Goal: Task Accomplishment & Management: Manage account settings

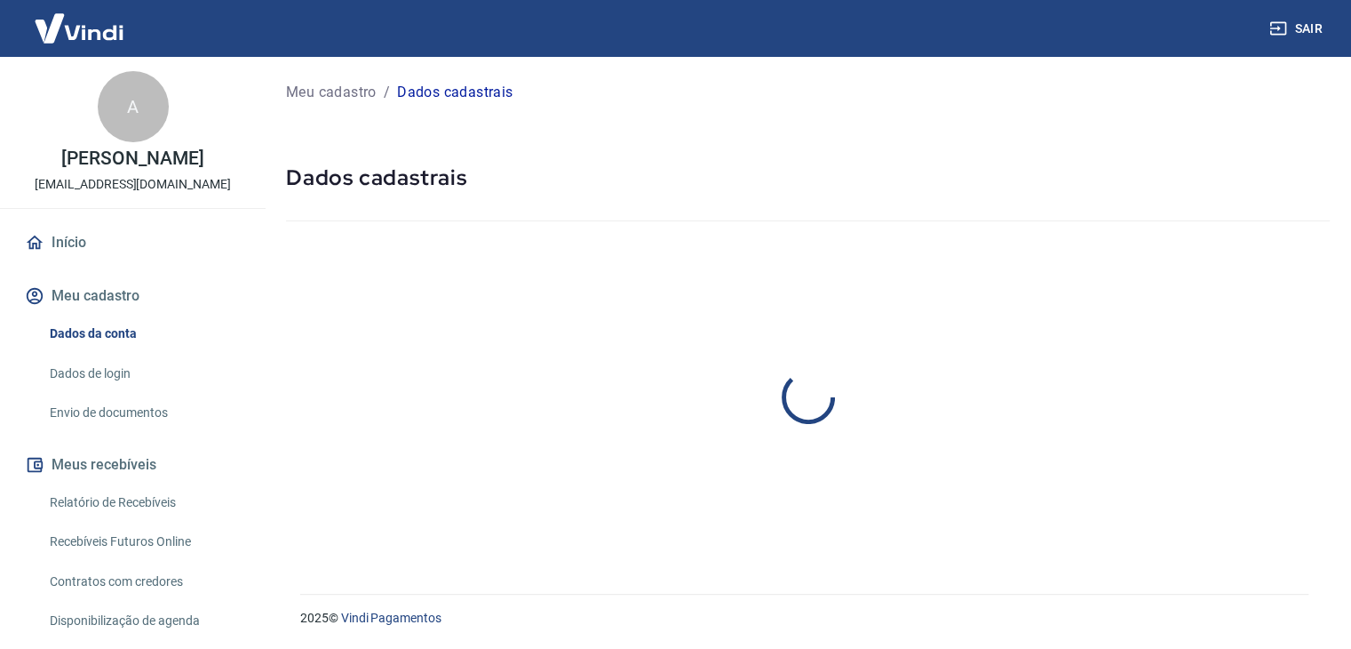
select select "MG"
select select "business"
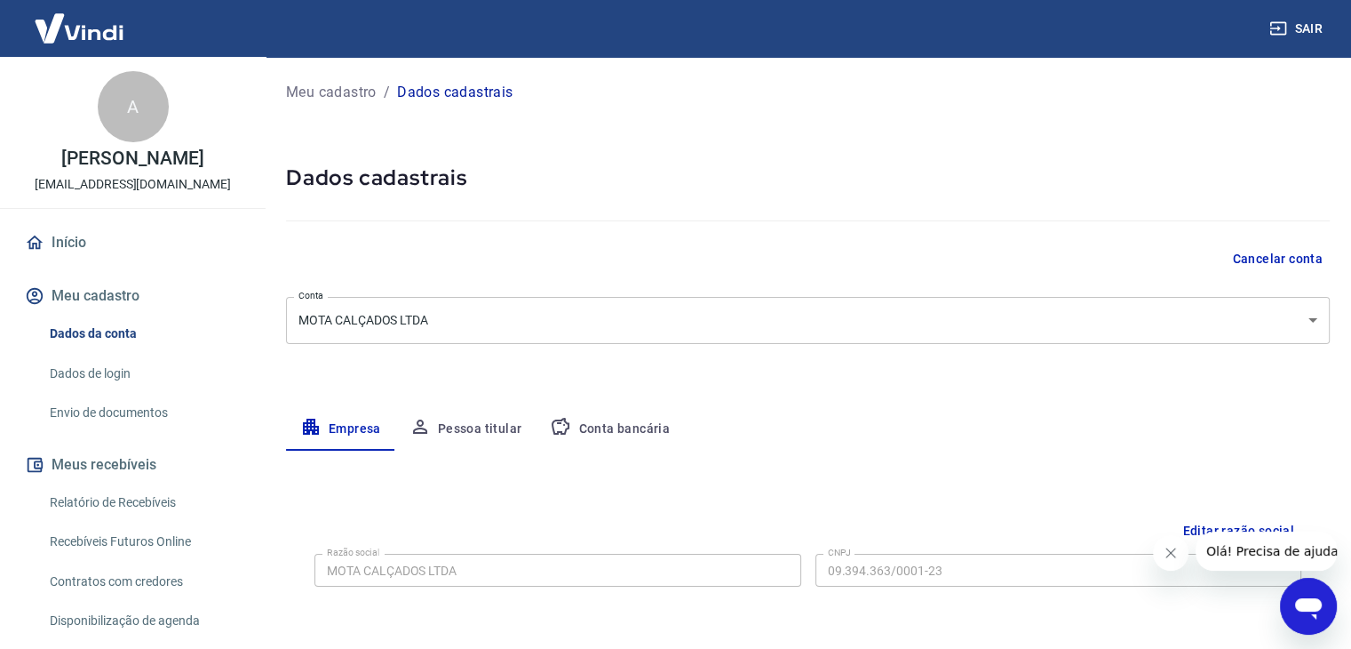
click at [581, 307] on body "Sair A [PERSON_NAME] de Abreu [EMAIL_ADDRESS][DOMAIN_NAME] Início Meu cadastro …" at bounding box center [675, 324] width 1351 height 649
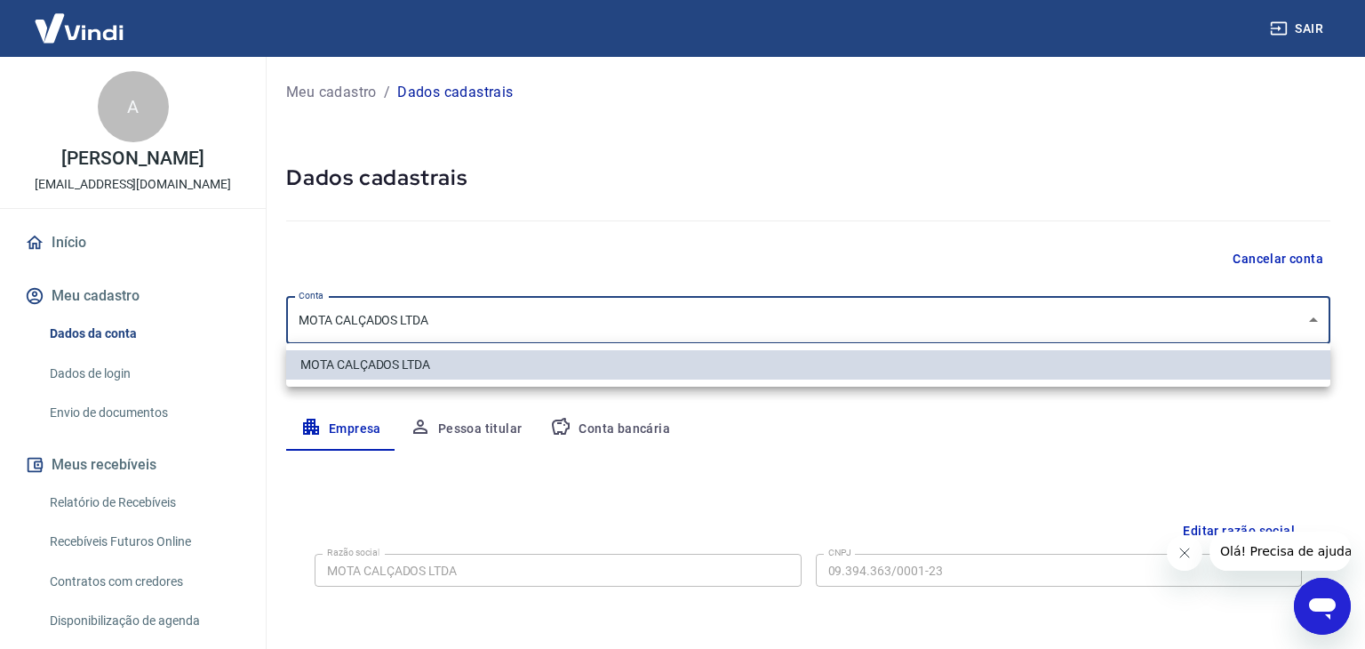
click at [581, 307] on div at bounding box center [682, 324] width 1365 height 649
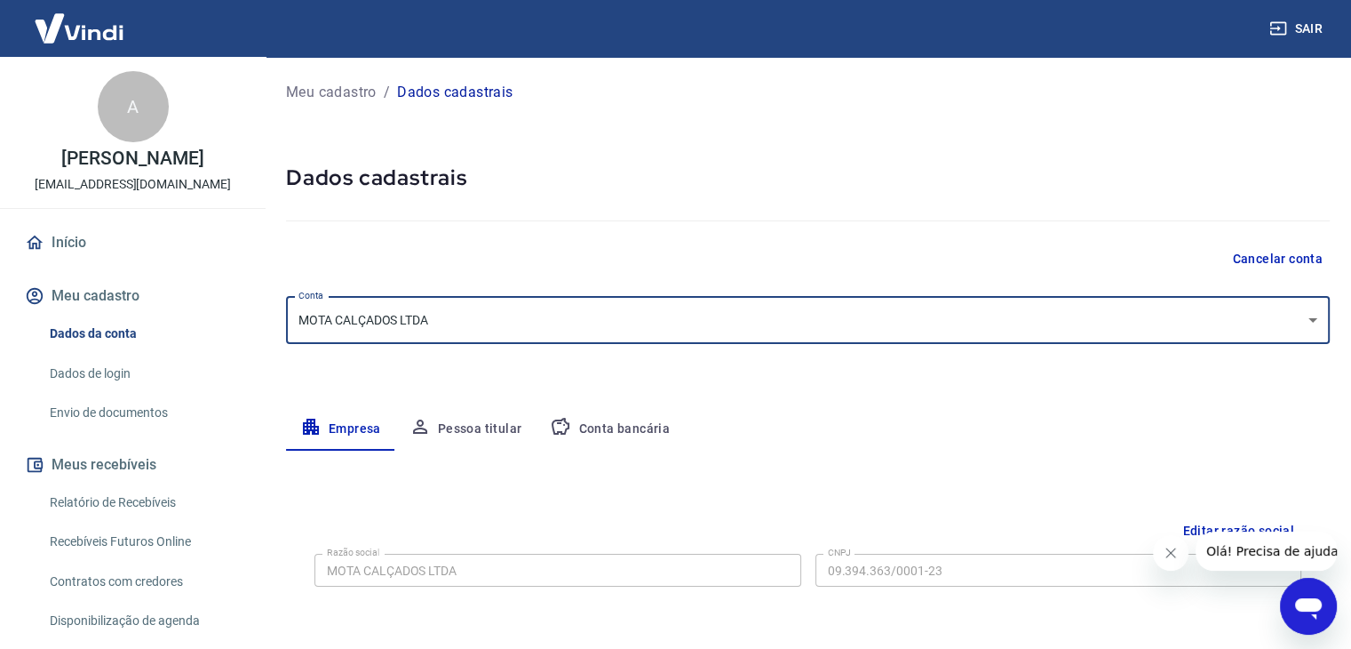
click at [579, 239] on div at bounding box center [808, 217] width 1044 height 51
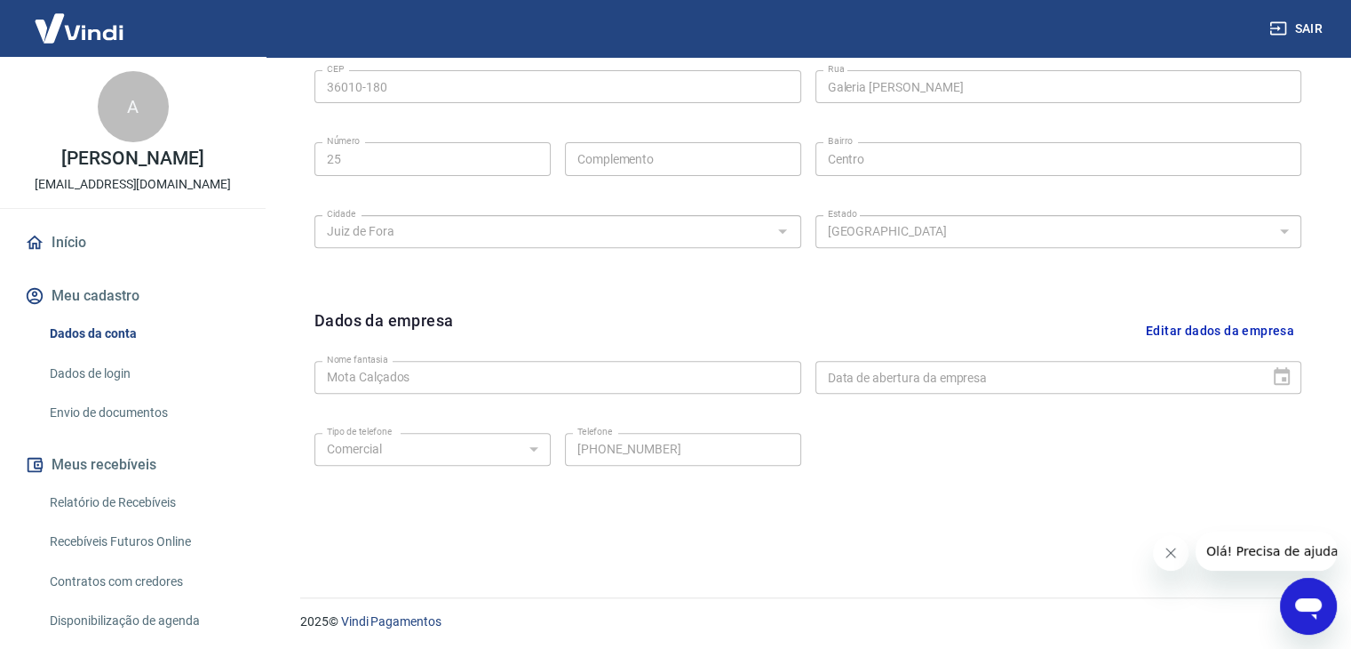
scroll to position [633, 0]
click at [1203, 324] on button "Editar dados da empresa" at bounding box center [1220, 327] width 163 height 45
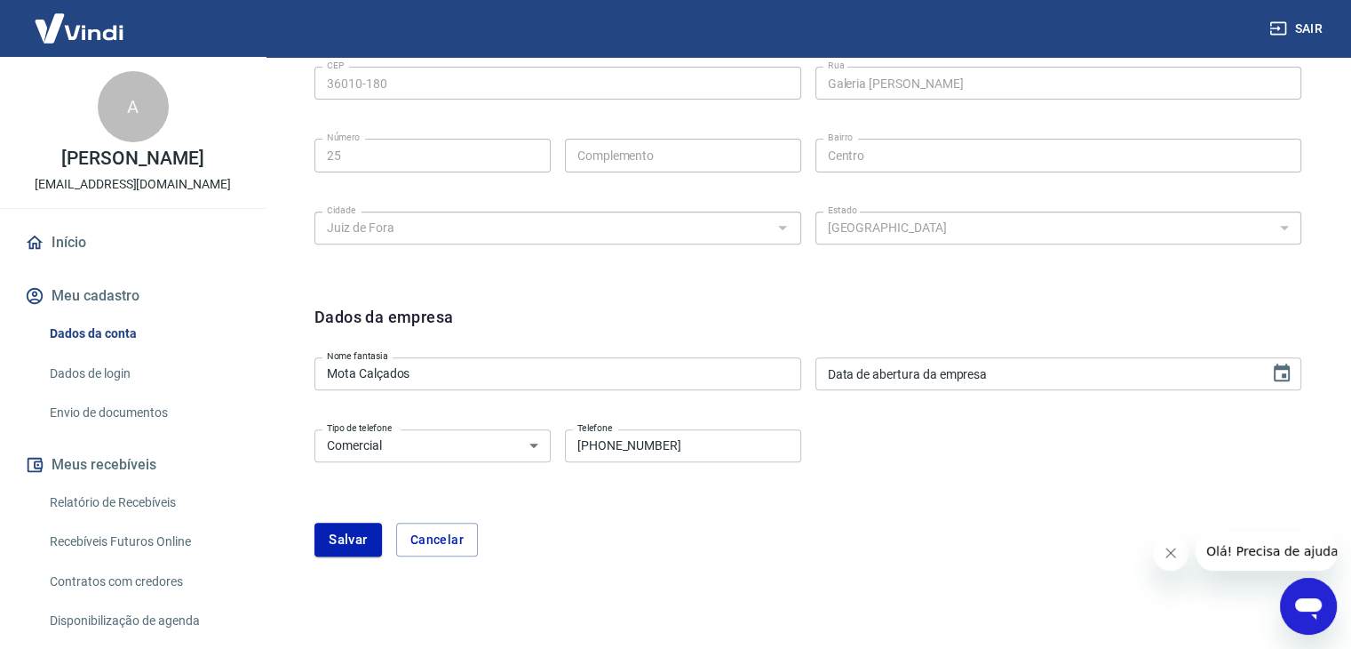
click at [1026, 401] on form "Dados da empresa Nome fantasia Mota Calçados Nome fantasia Data de abertura da …" at bounding box center [808, 430] width 987 height 251
click at [1031, 386] on input "DD/MM/YYYY" at bounding box center [1037, 373] width 442 height 33
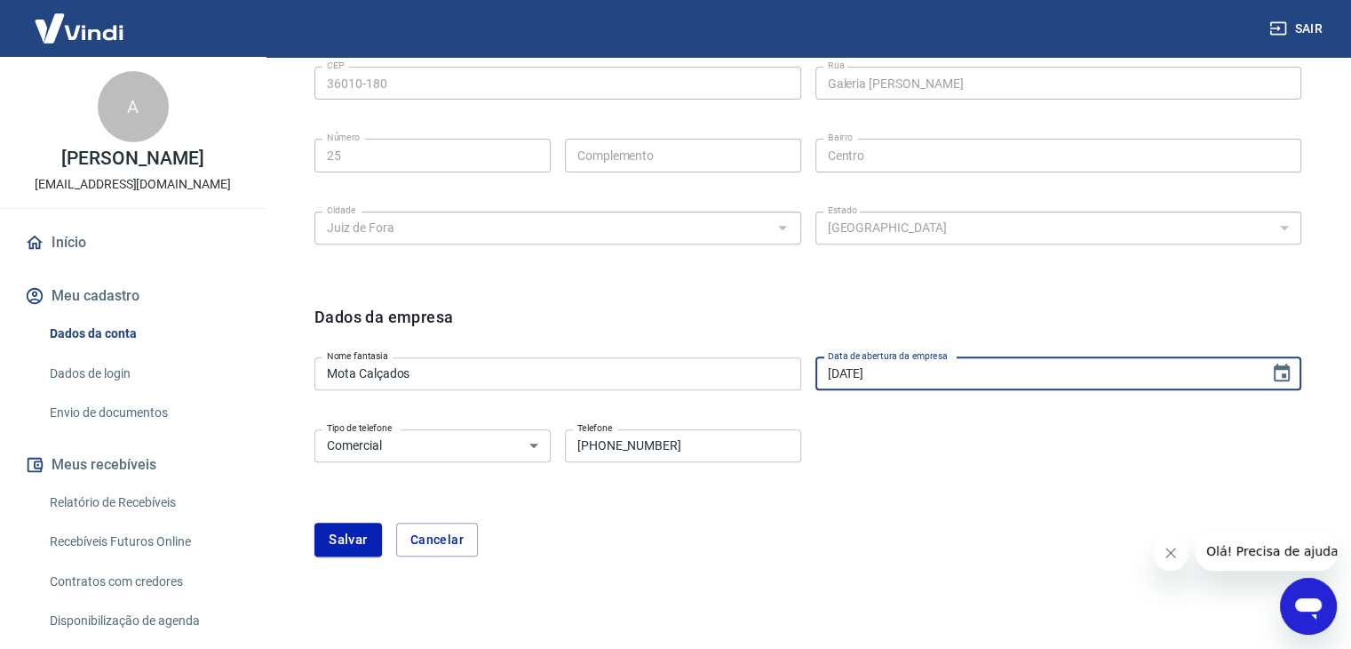
type input "[DATE]"
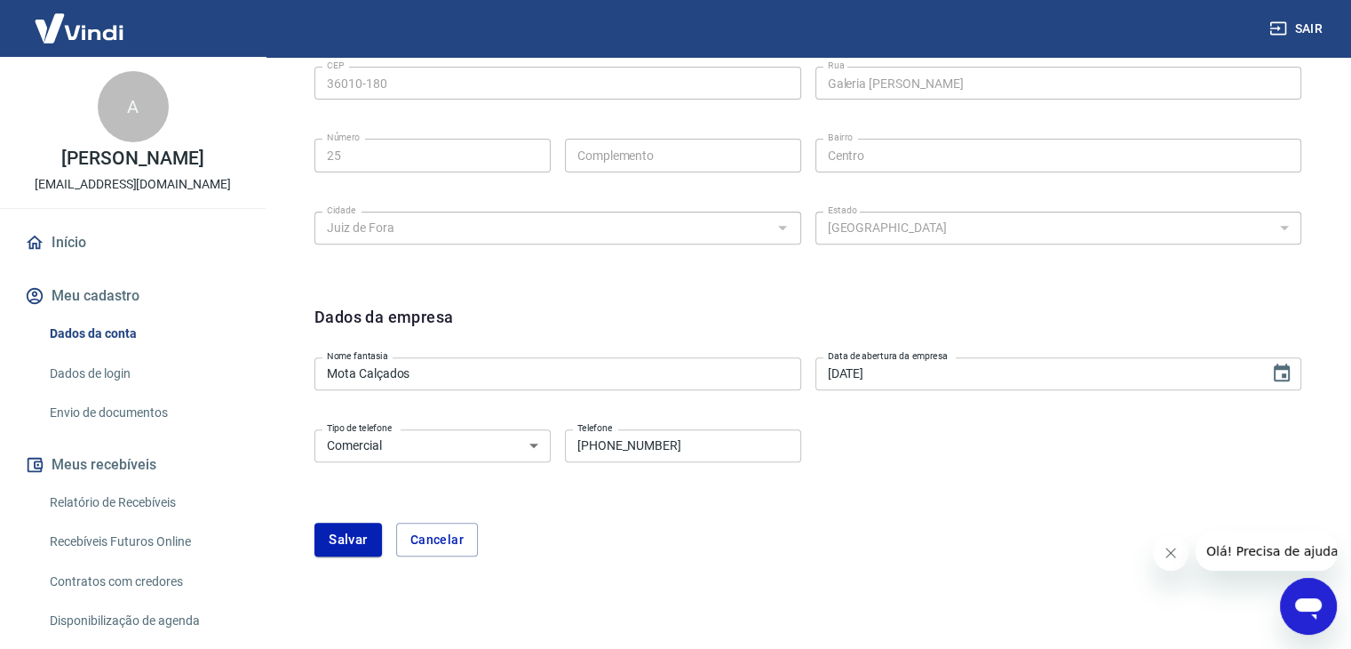
click at [896, 484] on div "Tipo de telefone Residencial Comercial Tipo de telefone Telefone (32) 98813-458…" at bounding box center [808, 458] width 987 height 72
click at [352, 535] on button "Salvar" at bounding box center [349, 539] width 68 height 34
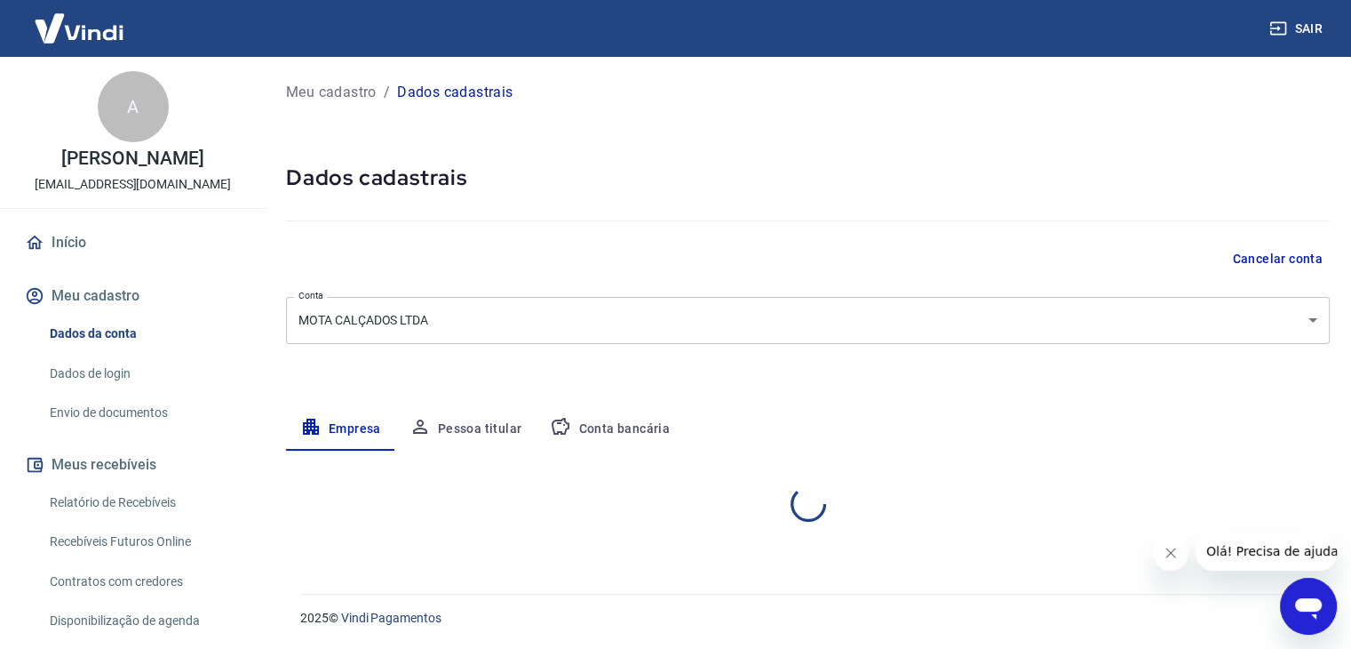
scroll to position [0, 0]
select select "MG"
select select "business"
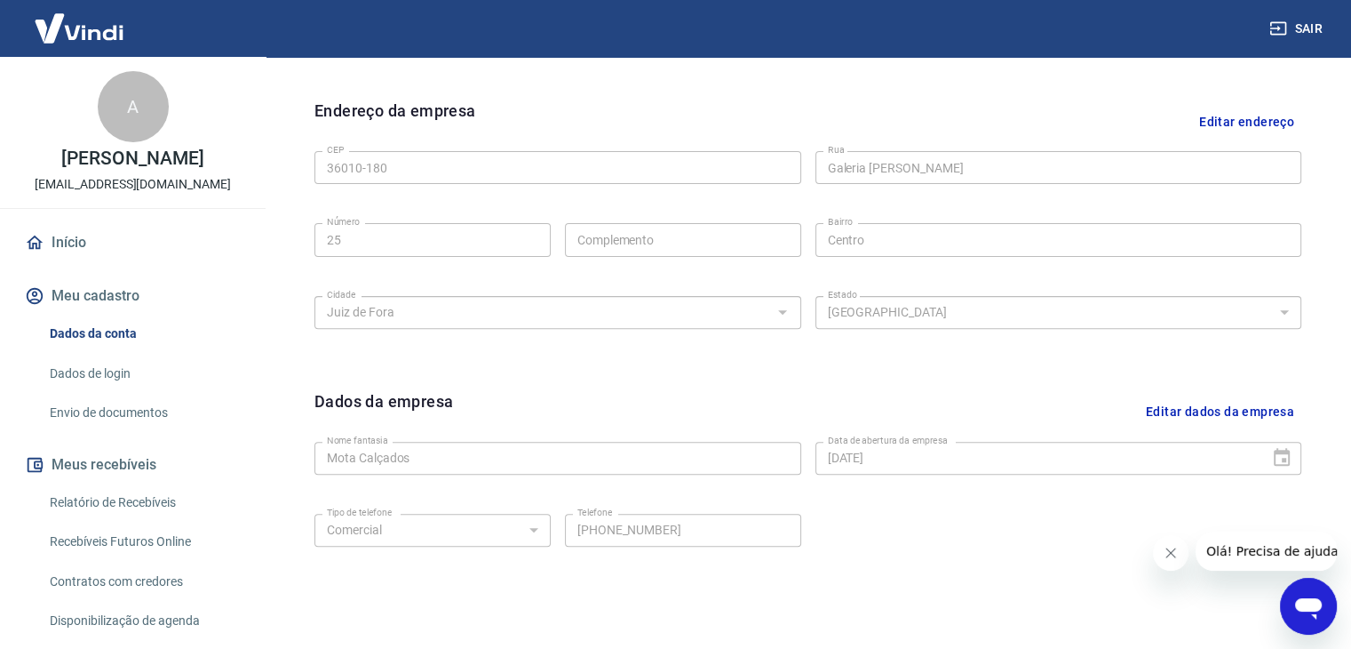
scroll to position [633, 0]
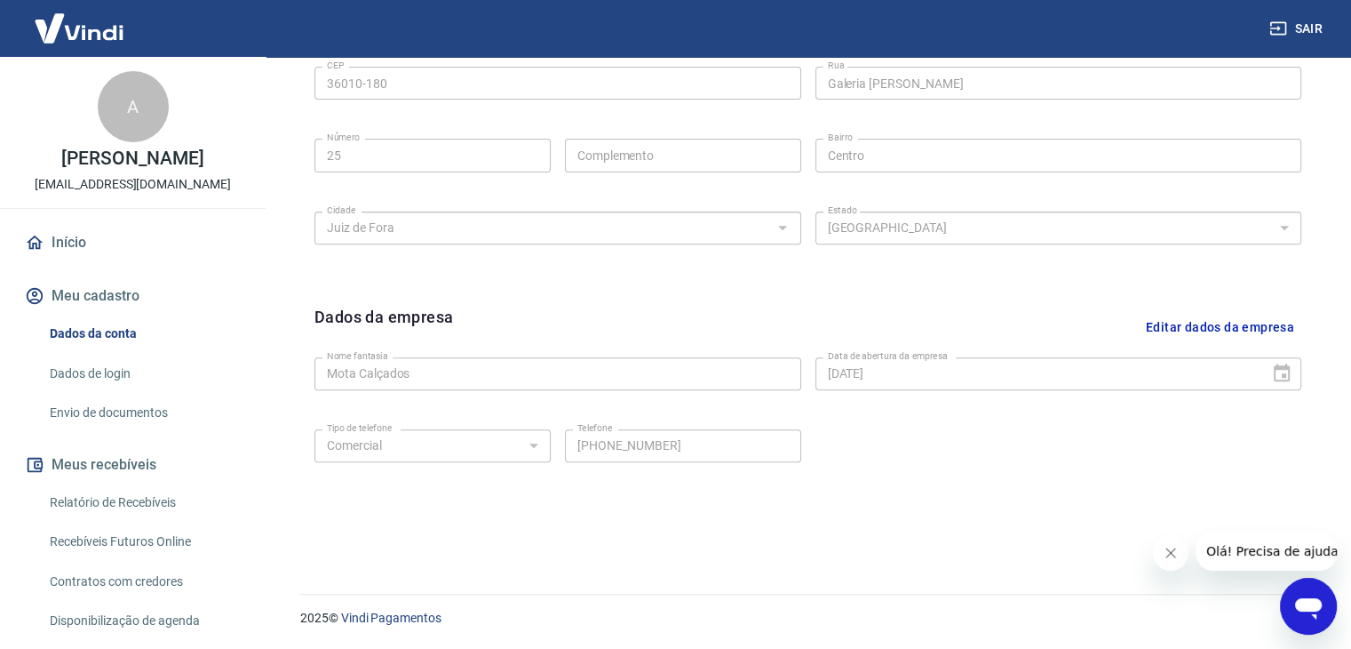
click at [1184, 558] on button "Fechar mensagem da empresa" at bounding box center [1171, 553] width 36 height 36
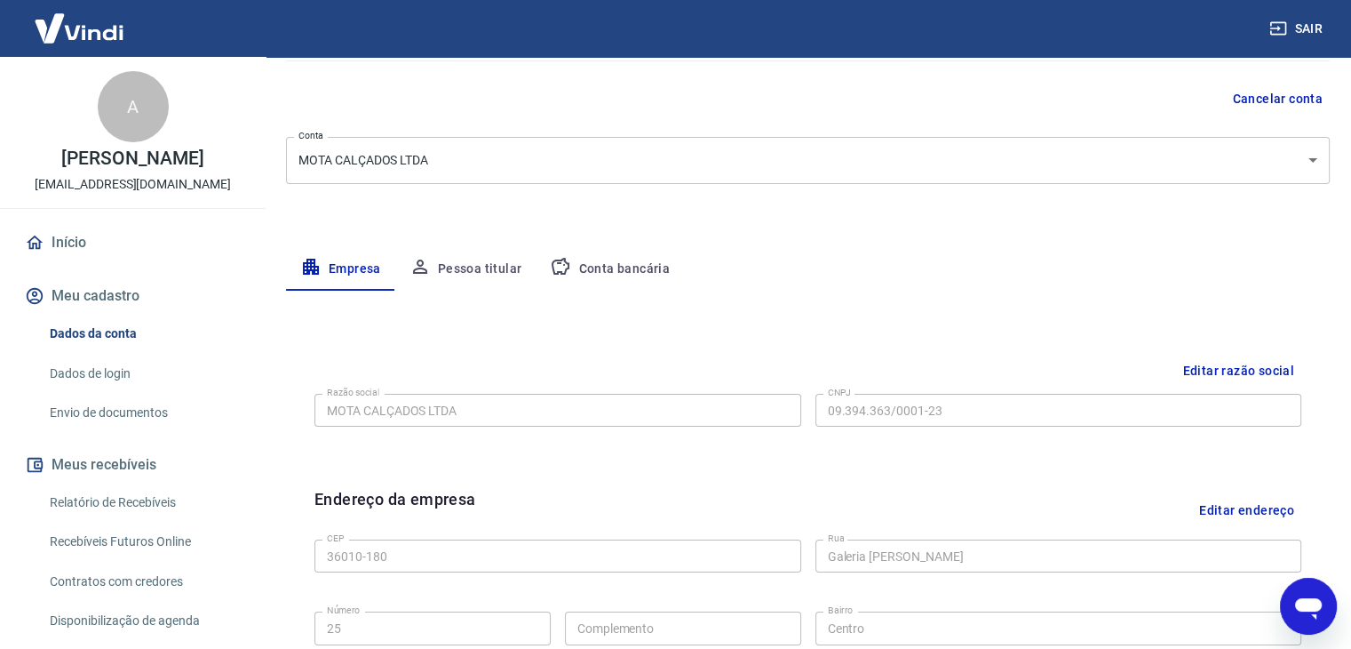
scroll to position [11, 0]
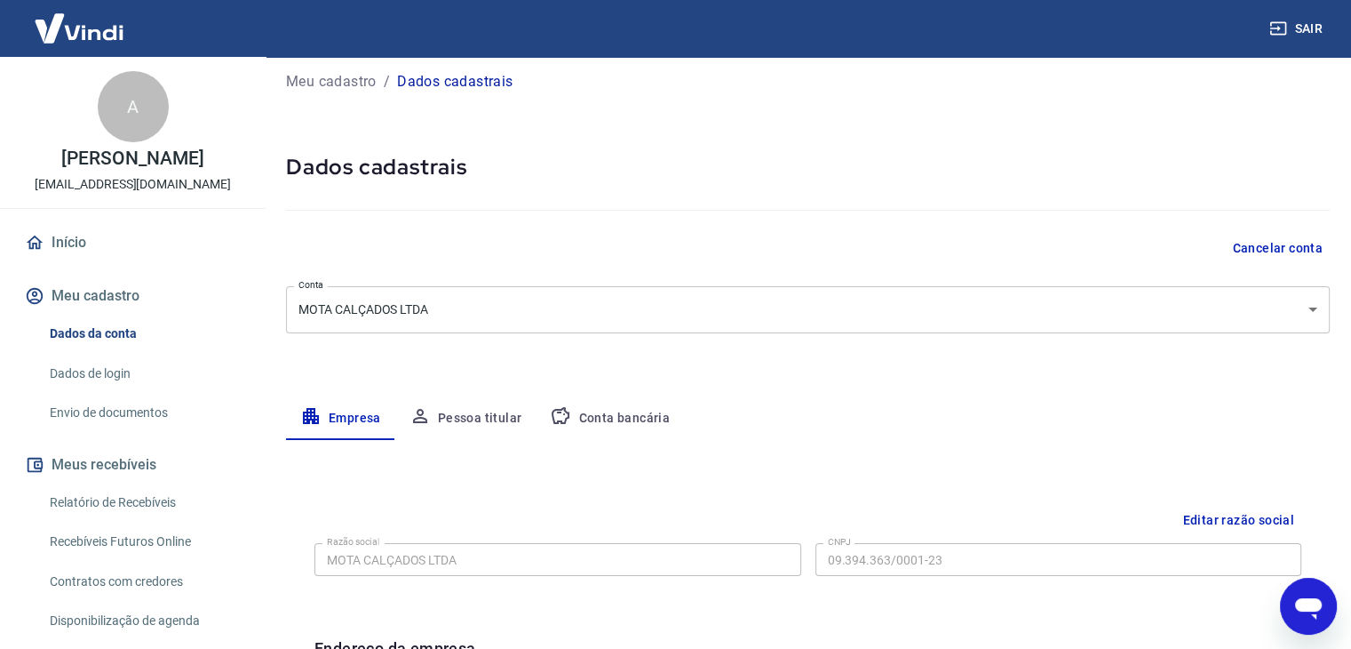
click at [528, 420] on button "Pessoa titular" at bounding box center [465, 418] width 141 height 43
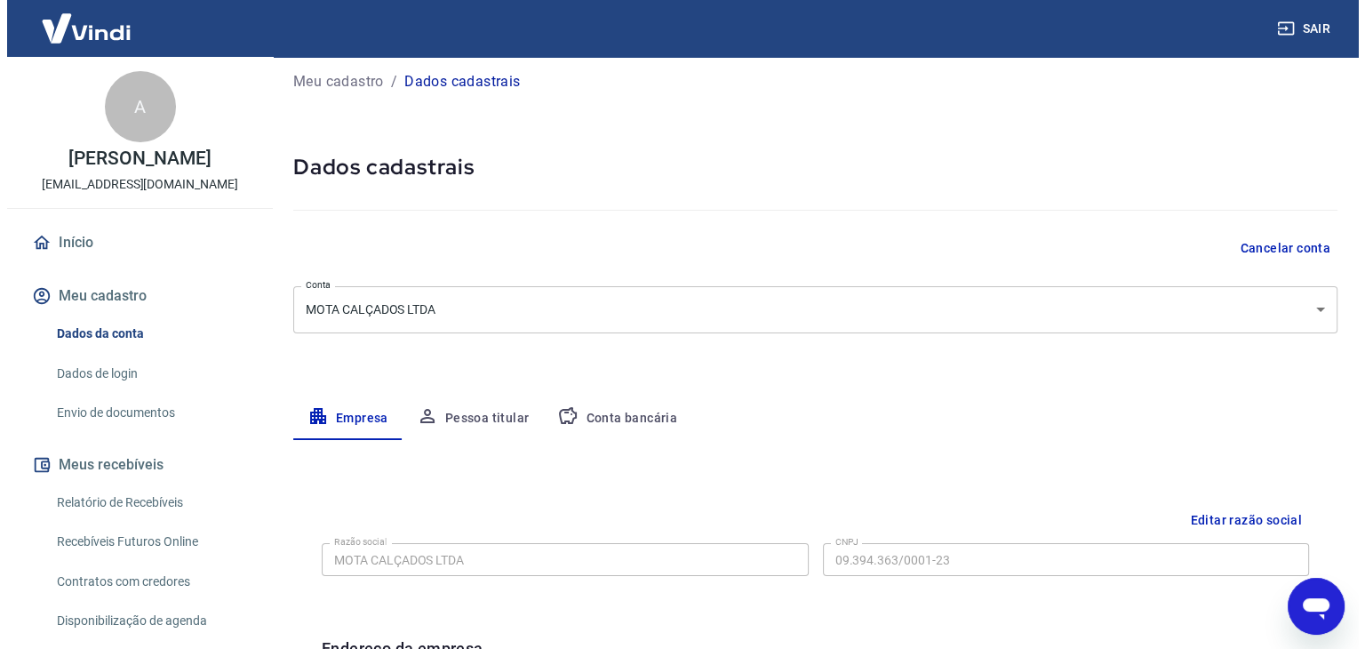
scroll to position [0, 0]
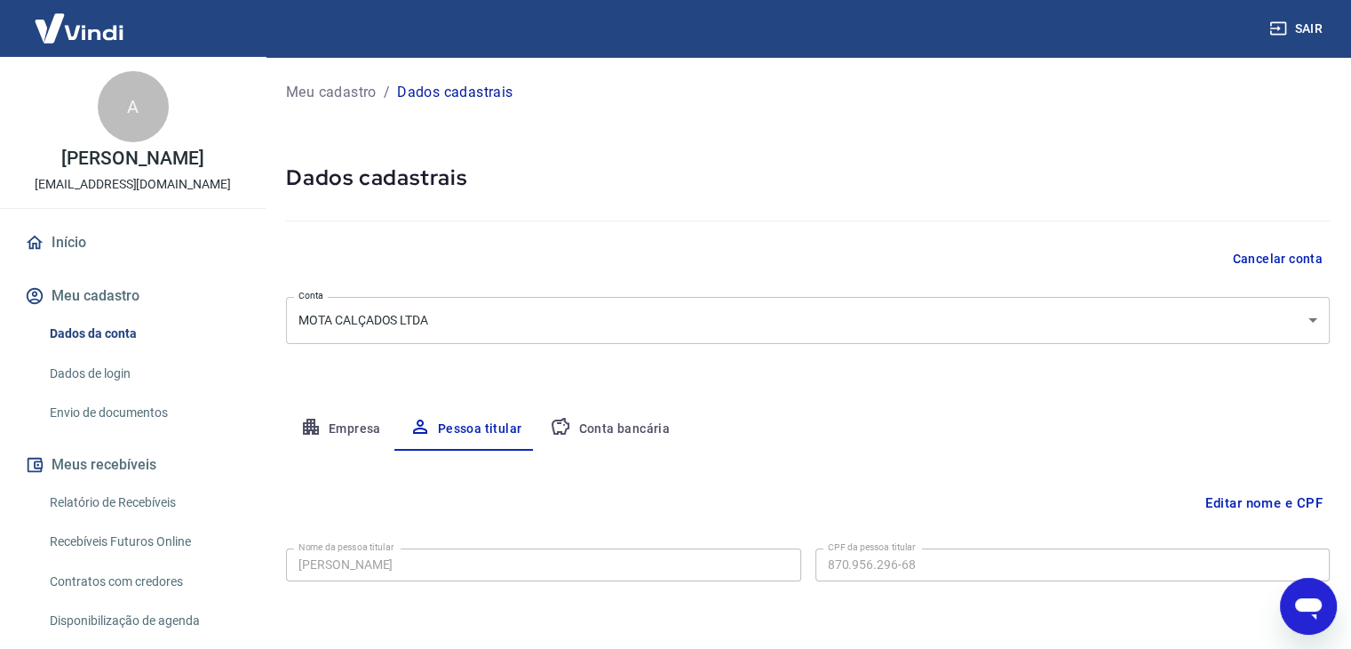
click at [606, 425] on button "Conta bancária" at bounding box center [610, 429] width 148 height 43
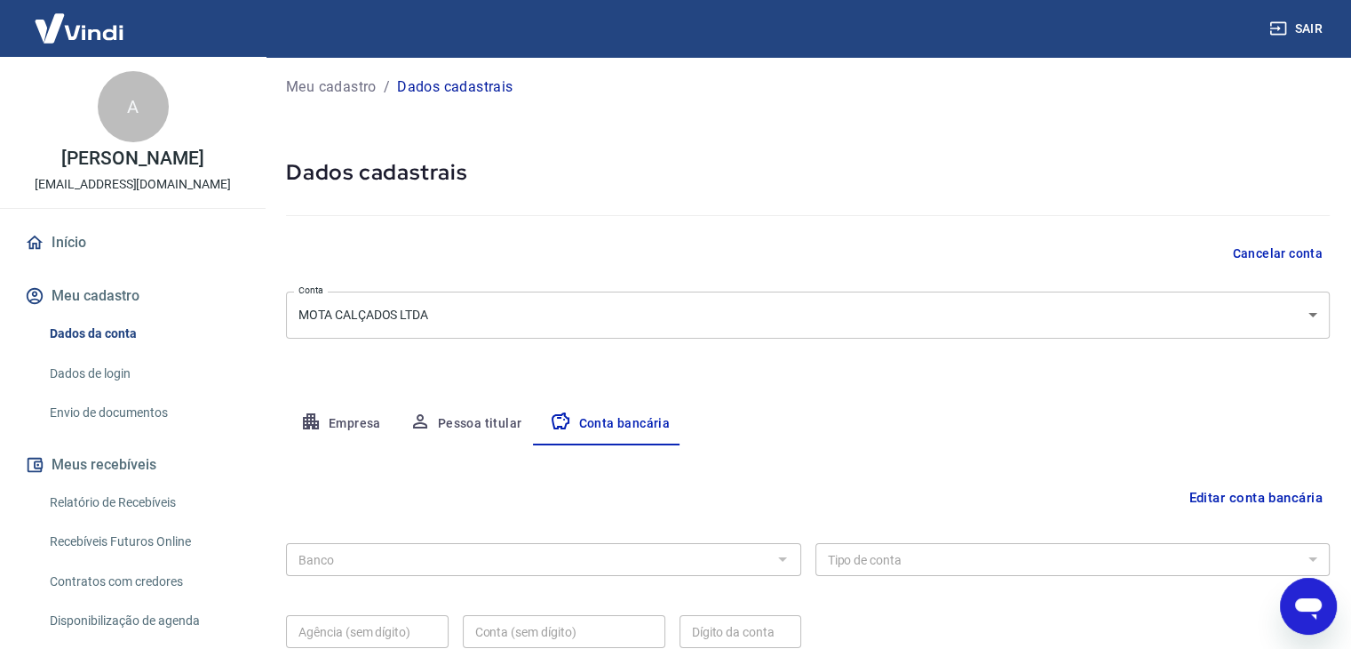
scroll to position [160, 0]
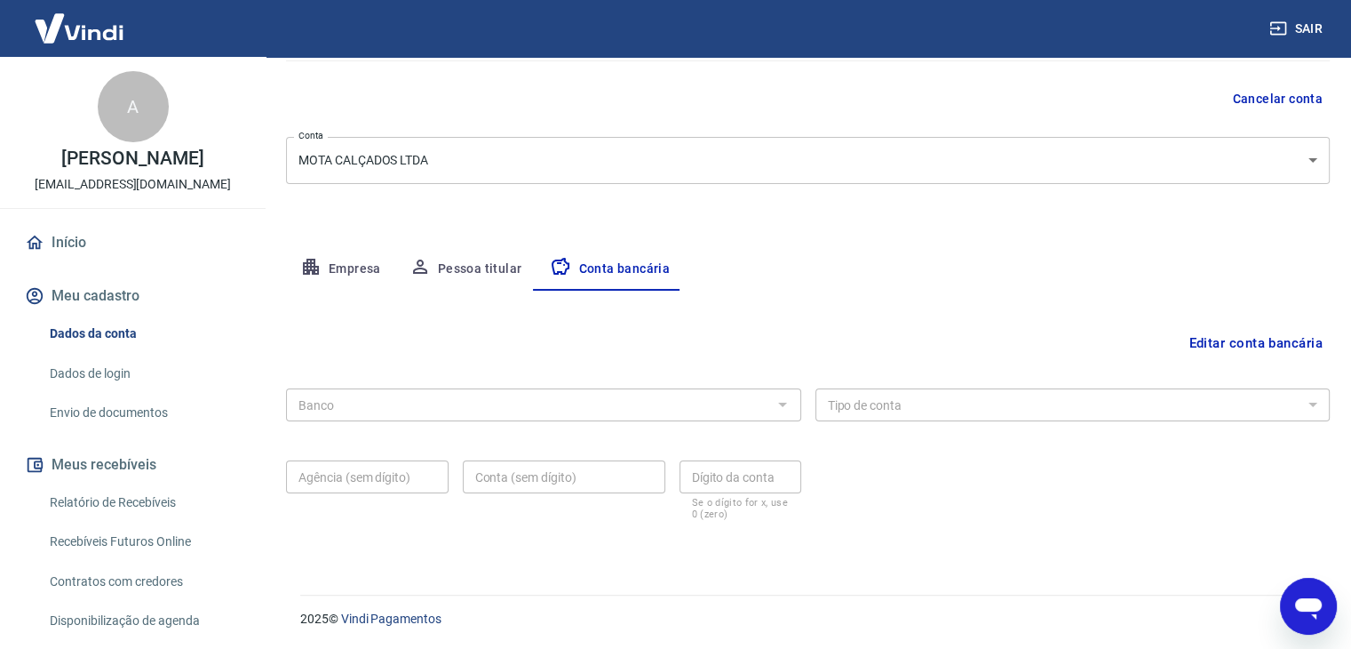
click at [481, 425] on div "Banco Banco Tipo de conta Conta Corrente Conta Poupança Tipo de conta Agência (…" at bounding box center [808, 452] width 1044 height 142
click at [1232, 342] on button "Editar conta bancária" at bounding box center [1256, 343] width 148 height 34
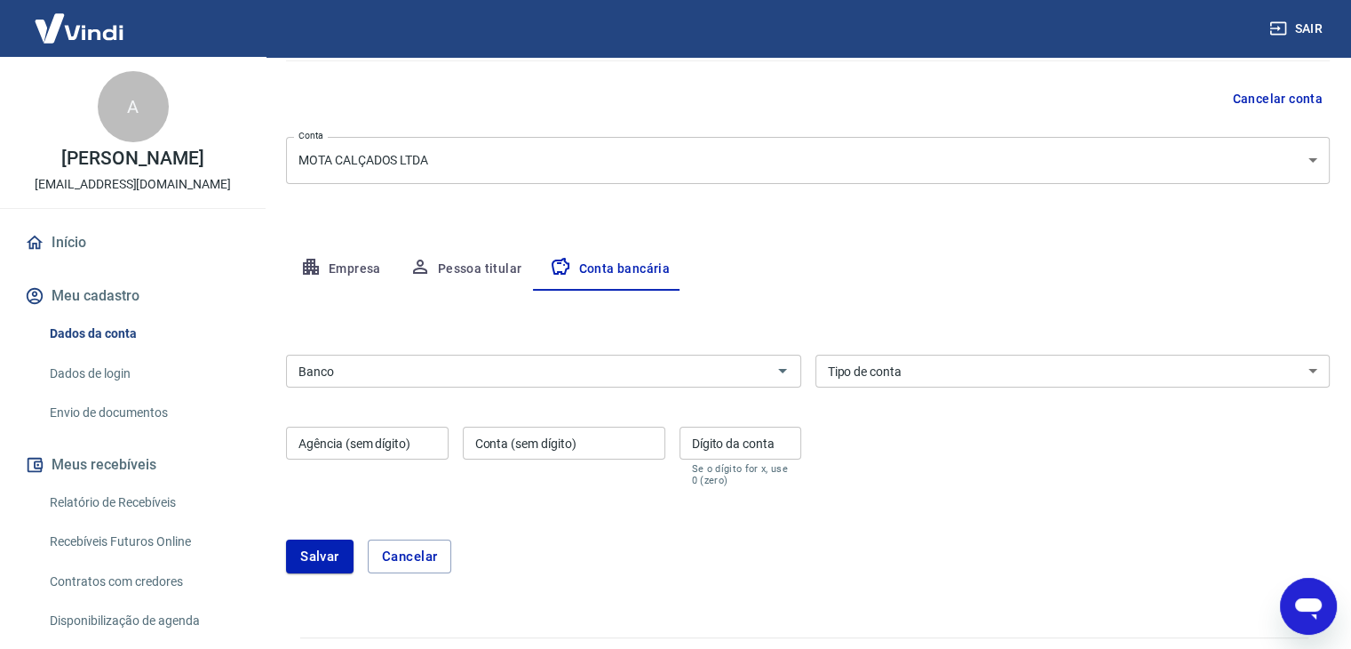
click at [722, 339] on div "Editar conta bancária Banco Banco Tipo de conta Conta Corrente Conta Poupança T…" at bounding box center [808, 443] width 1044 height 304
click at [729, 374] on input "Banco" at bounding box center [528, 371] width 475 height 22
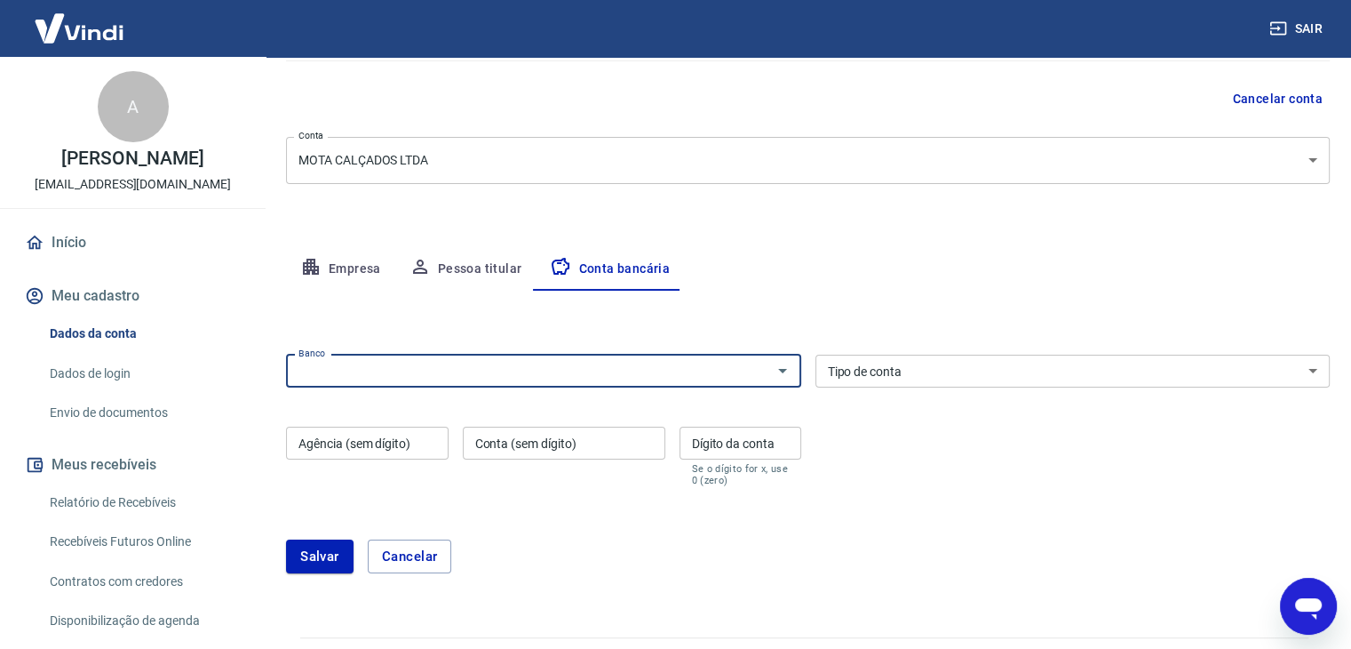
click at [677, 375] on input "Banco" at bounding box center [528, 371] width 475 height 22
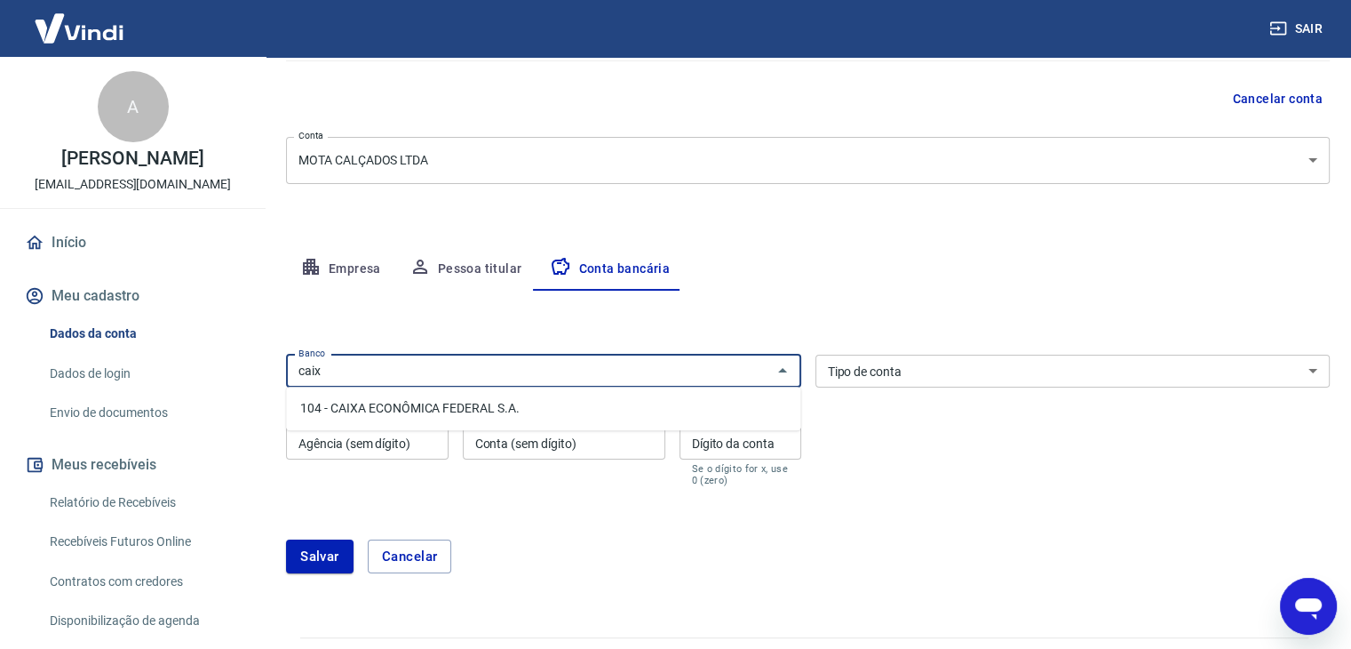
click at [636, 418] on li "104 - CAIXA ECONÔMICA FEDERAL S.A." at bounding box center [543, 408] width 514 height 29
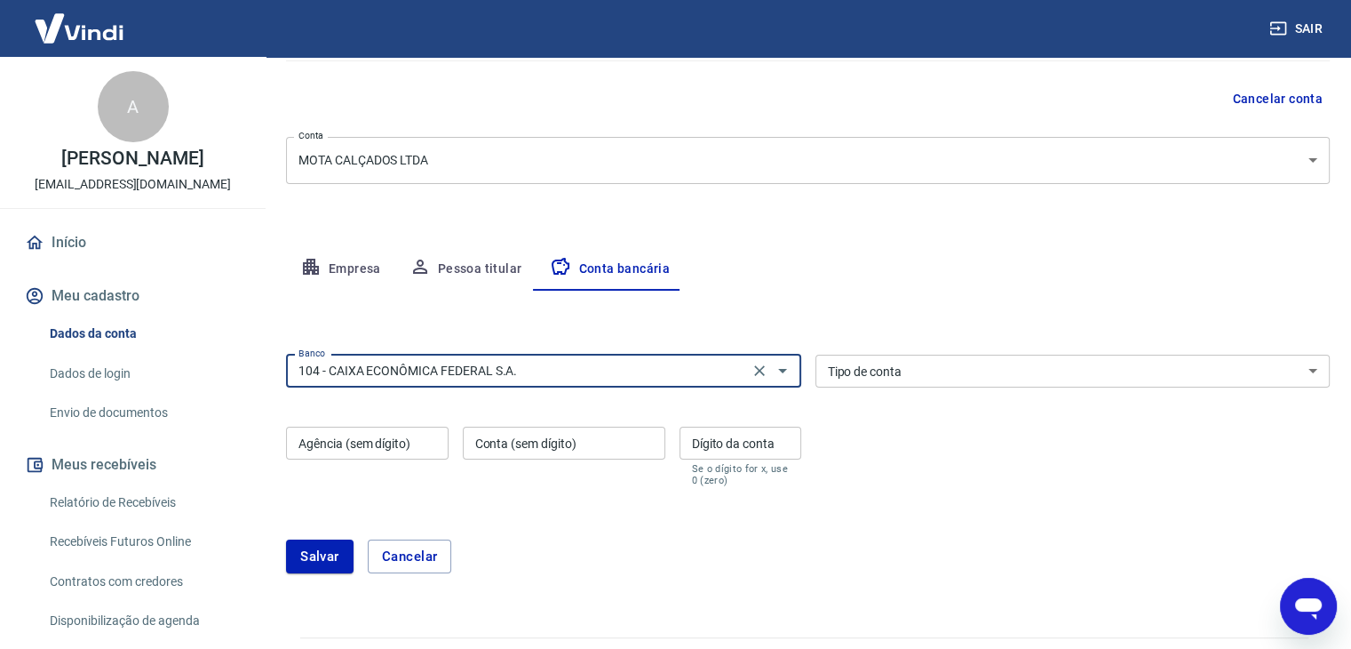
type input "104 - CAIXA ECONÔMICA FEDERAL S.A."
click at [905, 370] on select "Conta Corrente Conta Poupança" at bounding box center [1073, 371] width 515 height 33
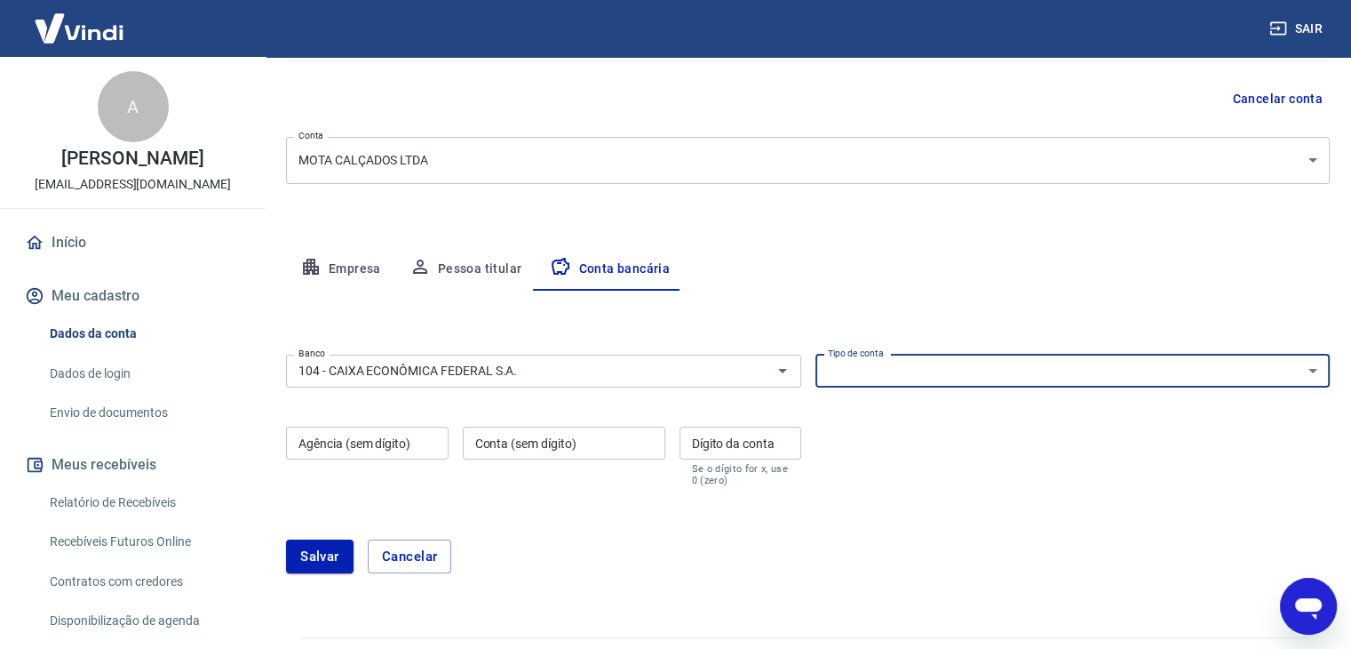
click at [930, 370] on select "Conta Corrente Conta Poupança" at bounding box center [1073, 371] width 515 height 33
select select "1"
click at [816, 355] on select "Conta Corrente Conta Poupança" at bounding box center [1073, 371] width 515 height 33
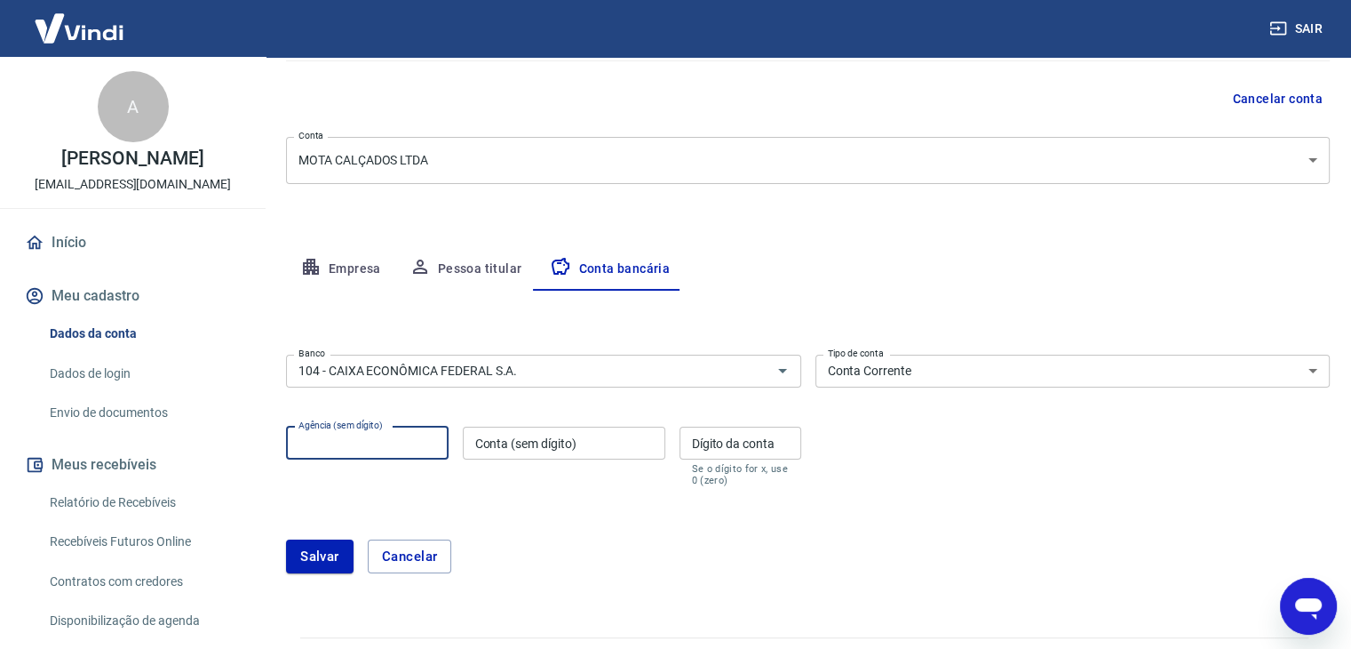
click at [384, 444] on input "Agência (sem dígito)" at bounding box center [367, 442] width 163 height 33
type input "3065"
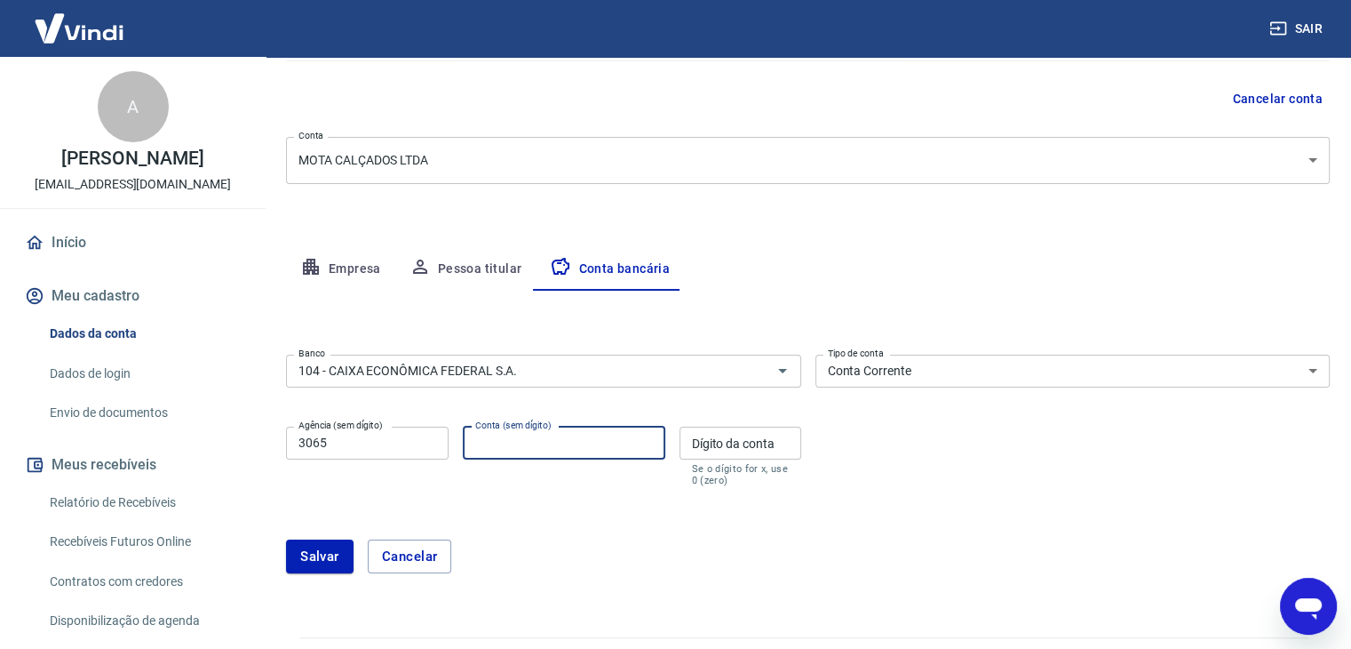
click at [610, 442] on input "Conta (sem dígito)" at bounding box center [564, 442] width 203 height 33
paste input "578900741-0"
click at [732, 430] on div "Dígito da conta Dígito da conta Se o dígito for x, use 0 (zero)" at bounding box center [741, 456] width 122 height 60
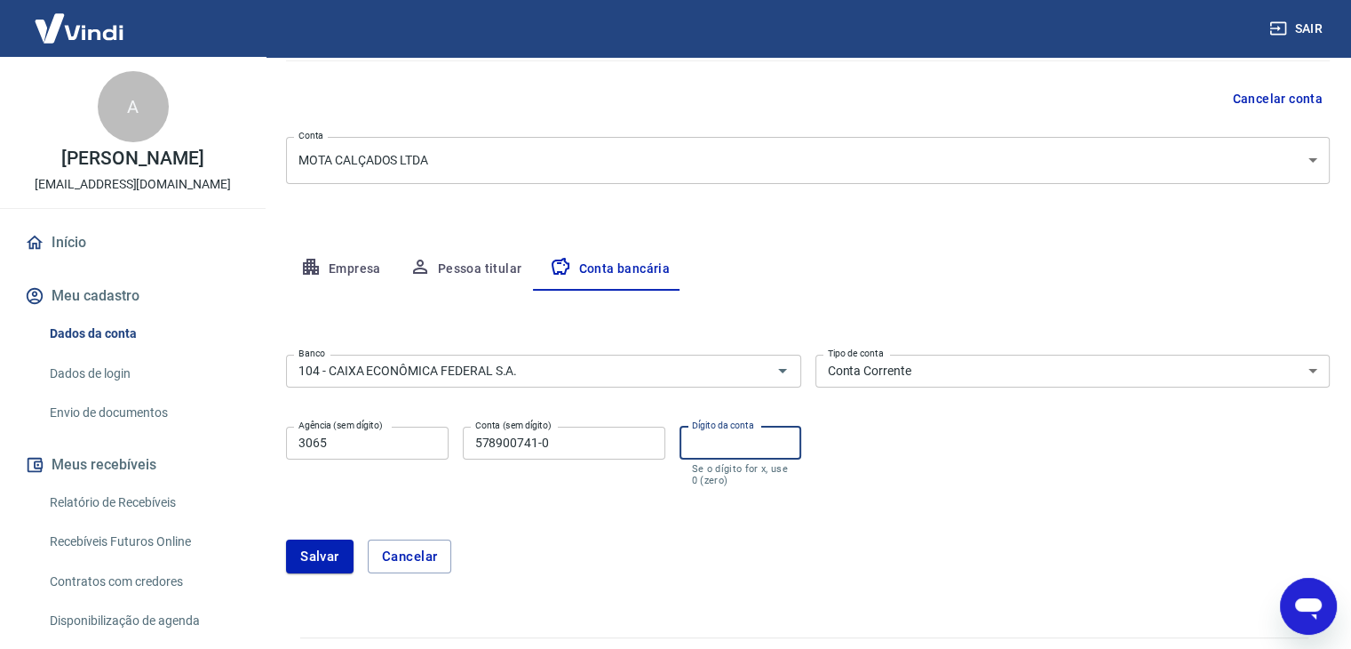
click at [579, 440] on input "578900741-0" at bounding box center [564, 442] width 203 height 33
type input "578900741"
click at [725, 450] on input "Dígito da conta" at bounding box center [741, 442] width 122 height 33
type input "0"
click at [283, 554] on div "Meu cadastro / Dados cadastrais Dados cadastrais Cancelar conta Conta MOTA CALÇ…" at bounding box center [808, 256] width 1087 height 719
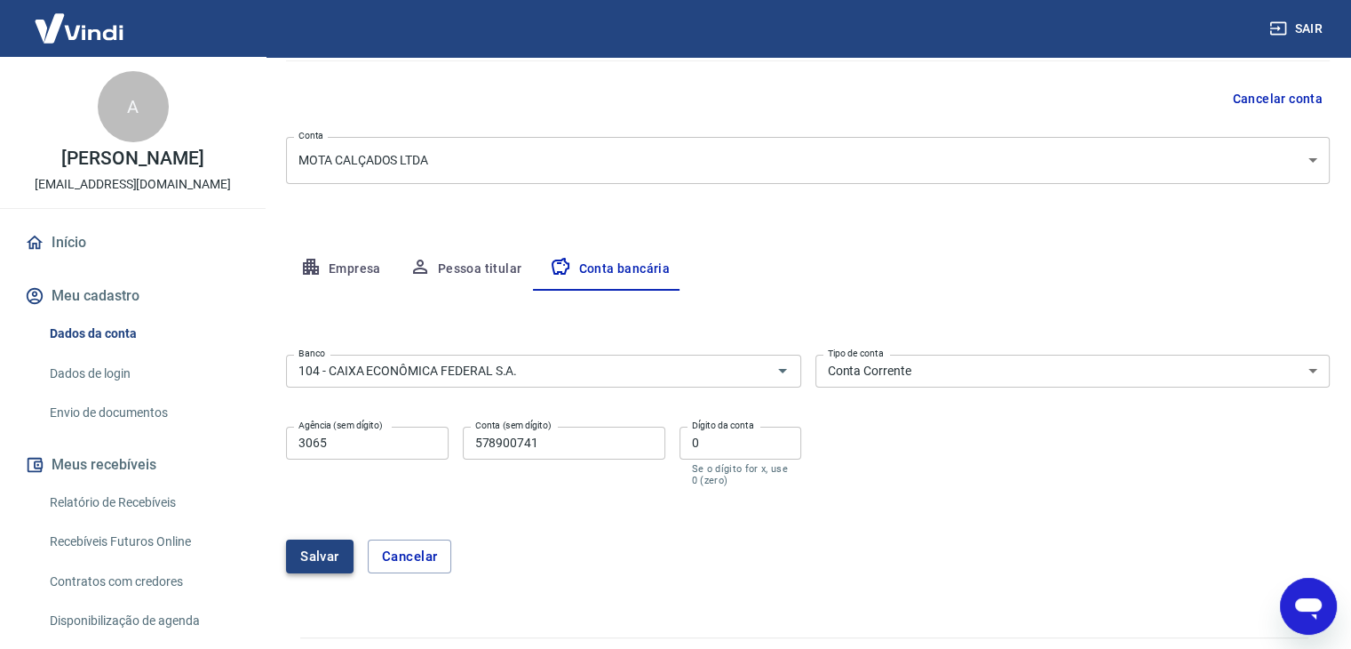
click at [298, 556] on button "Salvar" at bounding box center [320, 556] width 68 height 34
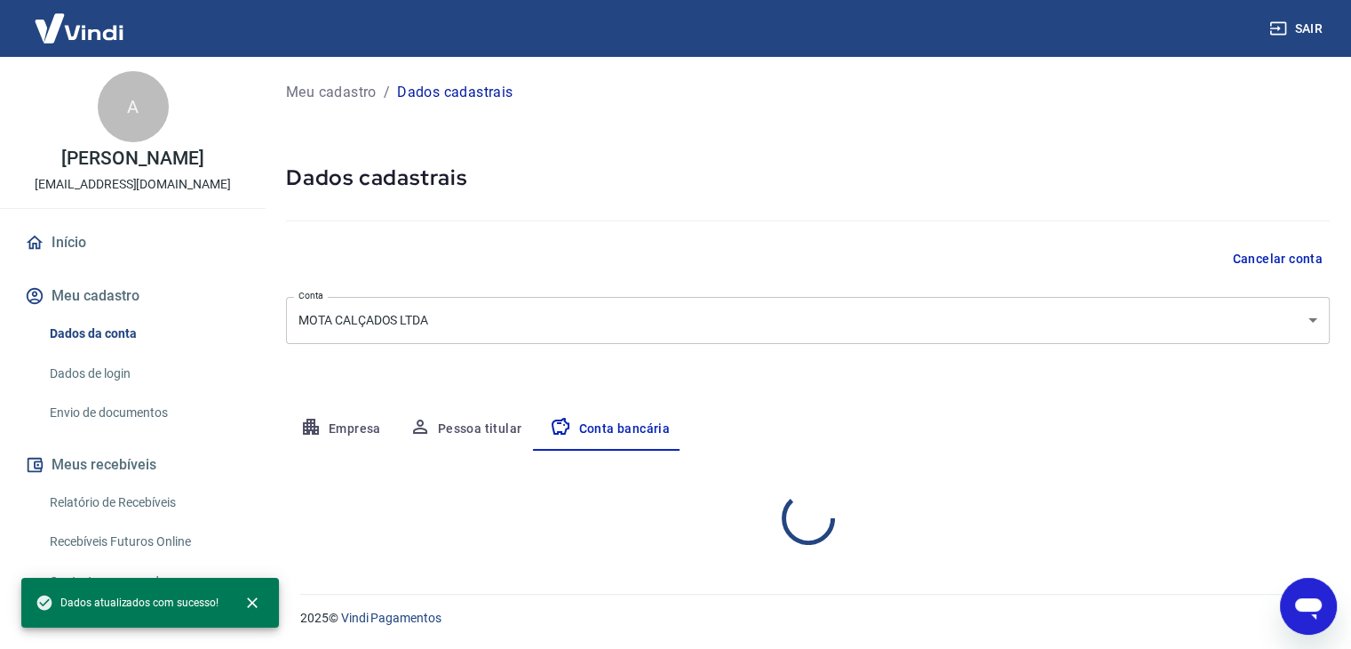
scroll to position [0, 0]
select select "1"
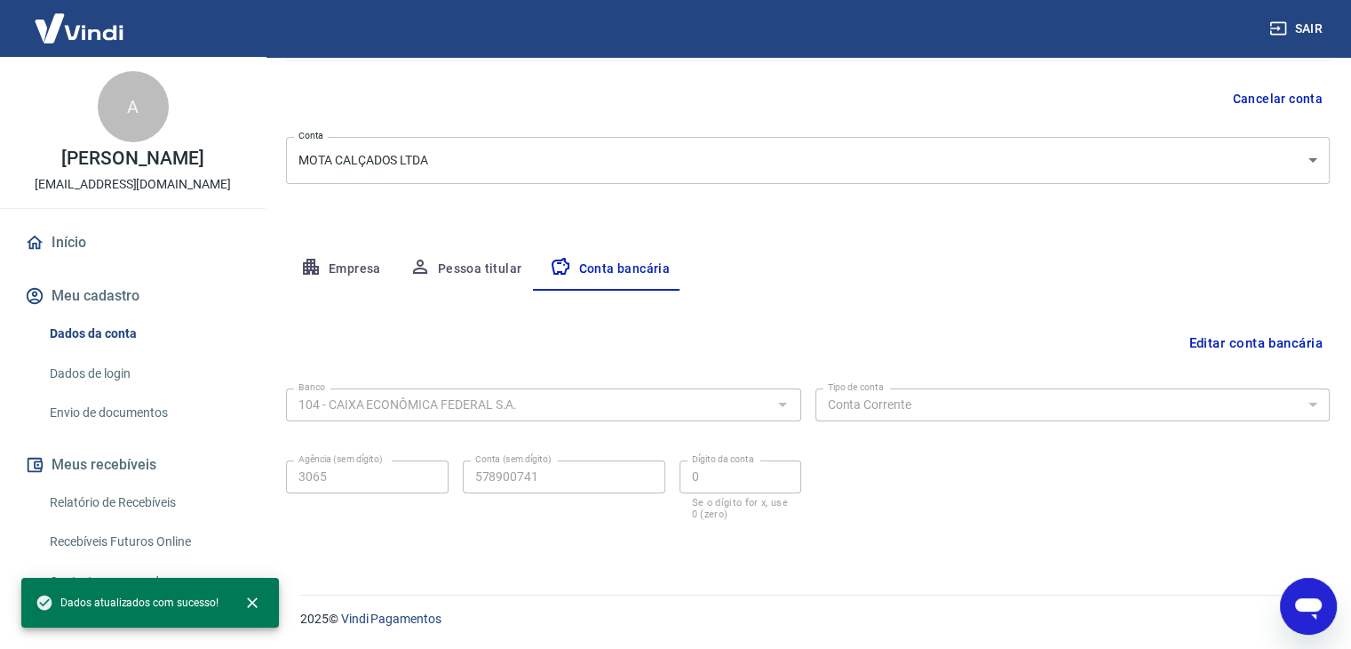
scroll to position [160, 0]
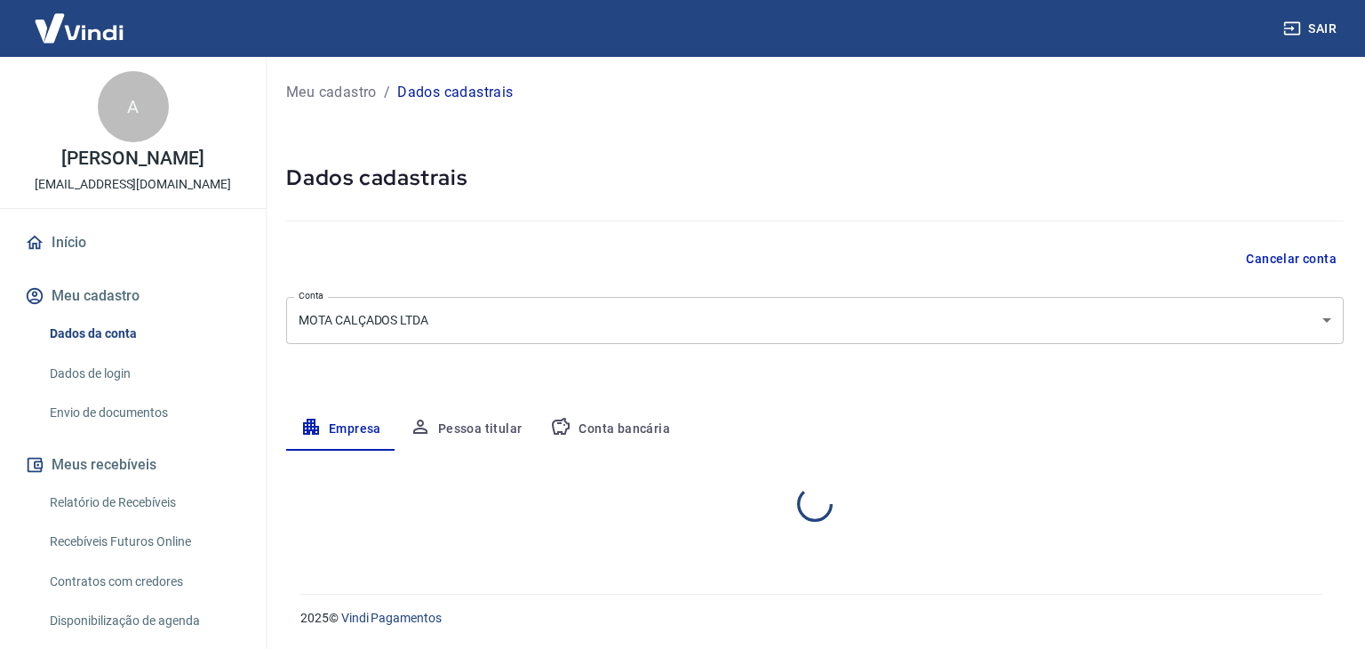
select select "MG"
select select "business"
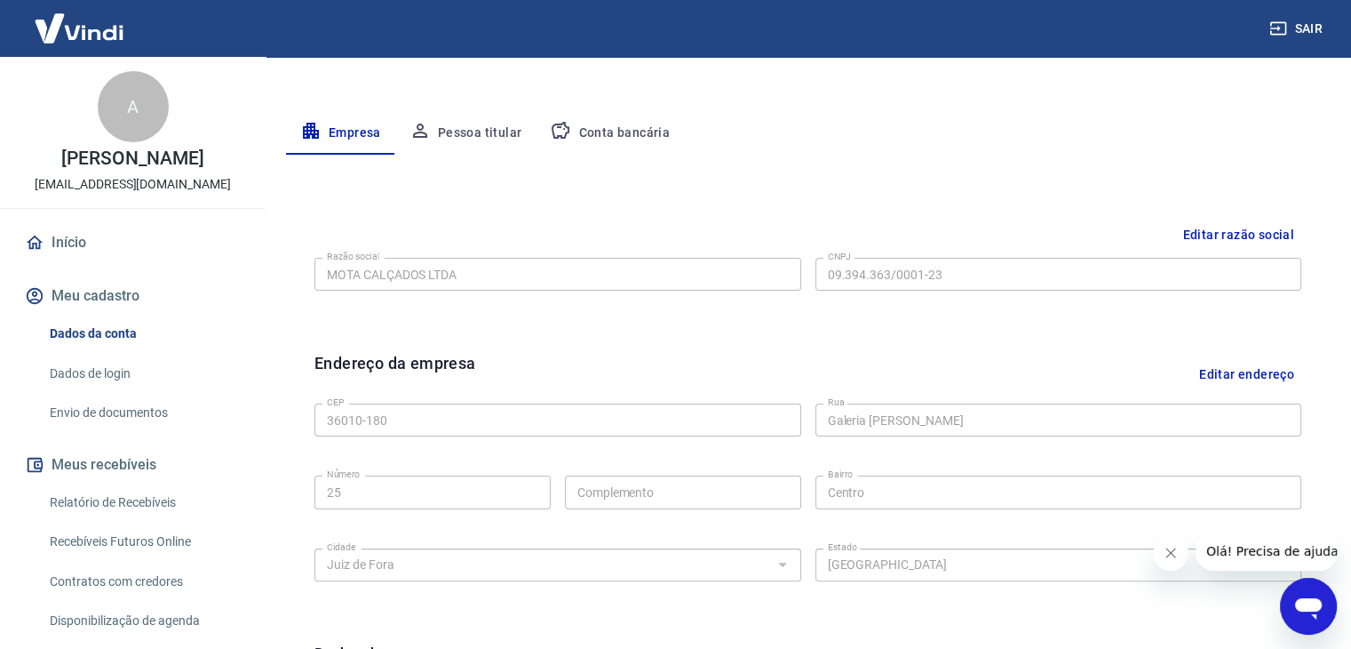
scroll to position [277, 0]
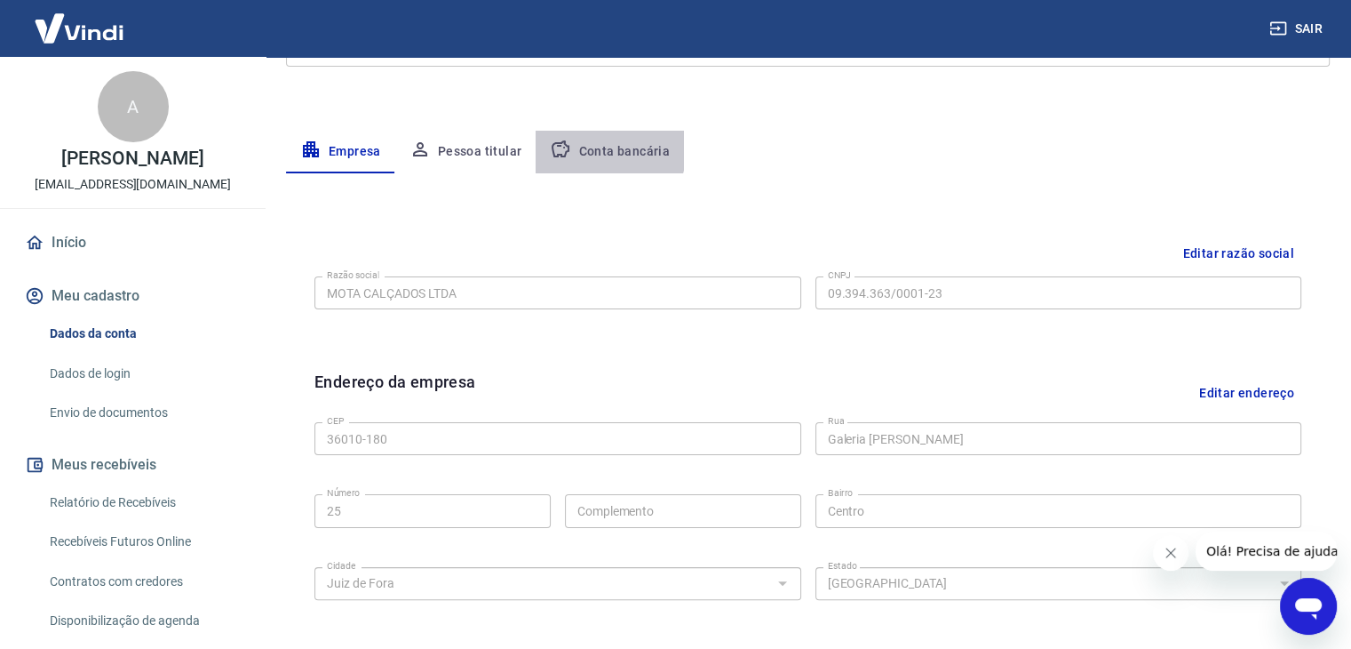
click at [586, 147] on button "Conta bancária" at bounding box center [610, 152] width 148 height 43
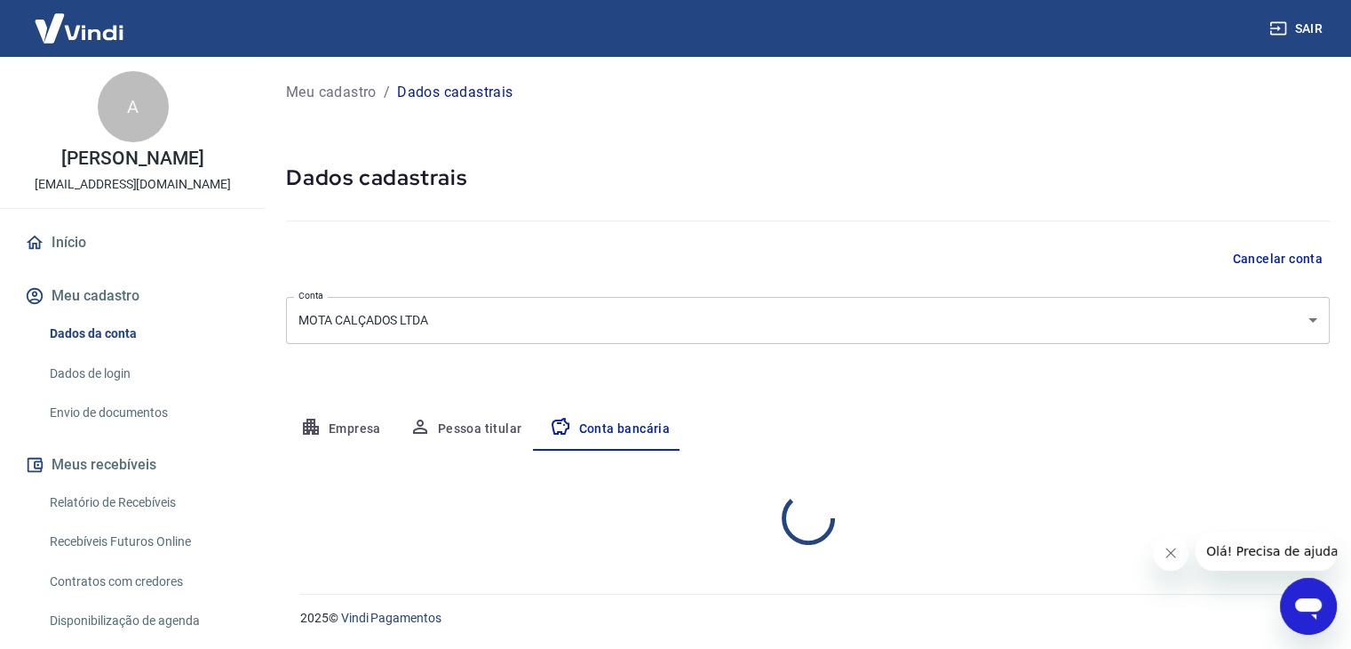
select select "1"
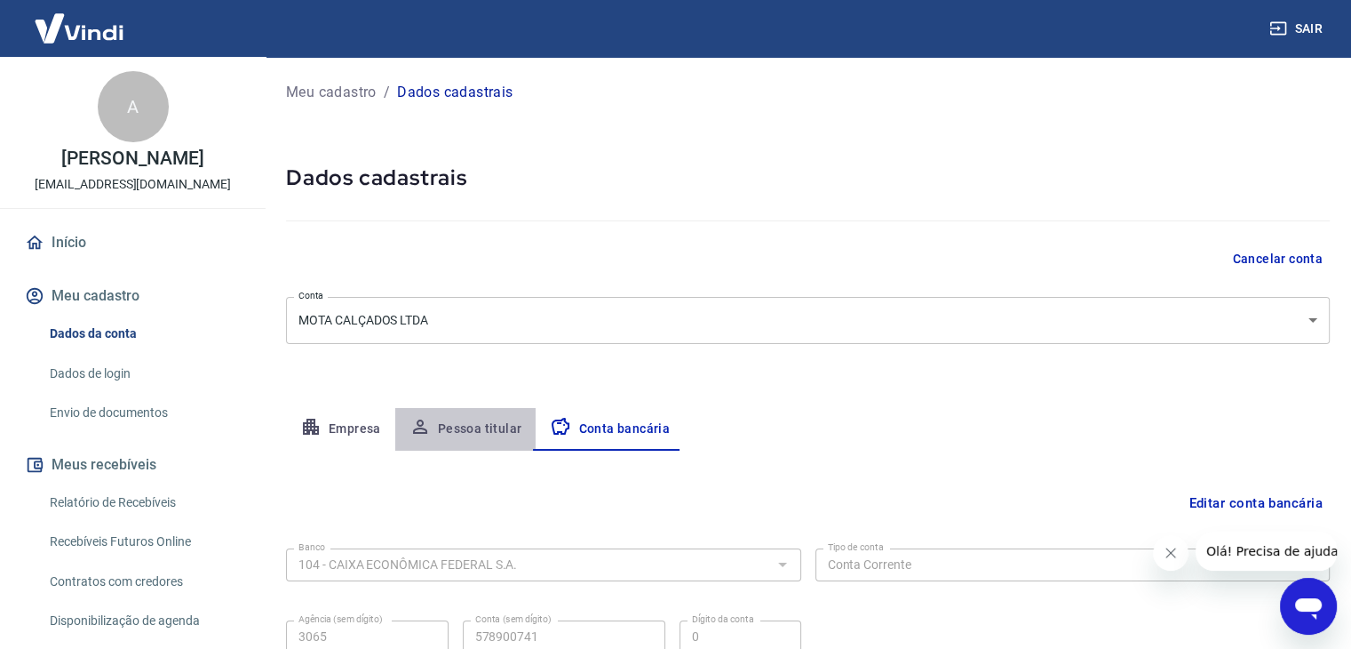
click at [474, 430] on button "Pessoa titular" at bounding box center [465, 429] width 141 height 43
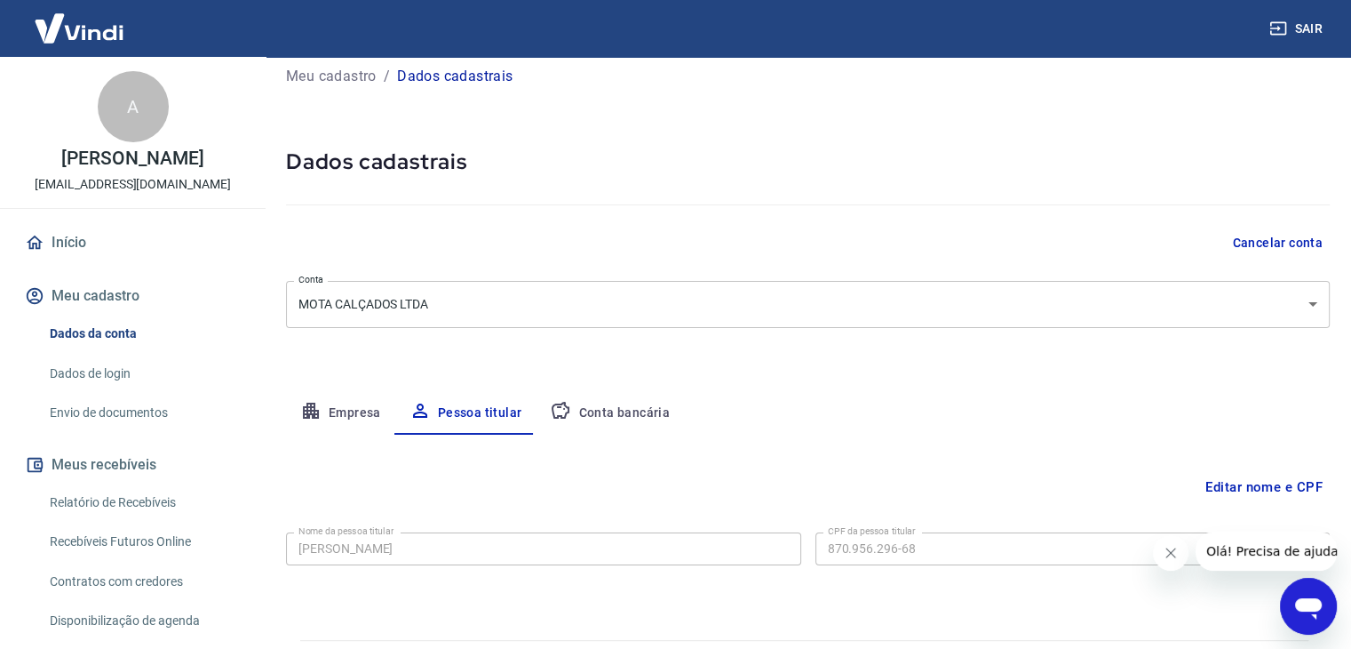
scroll to position [61, 0]
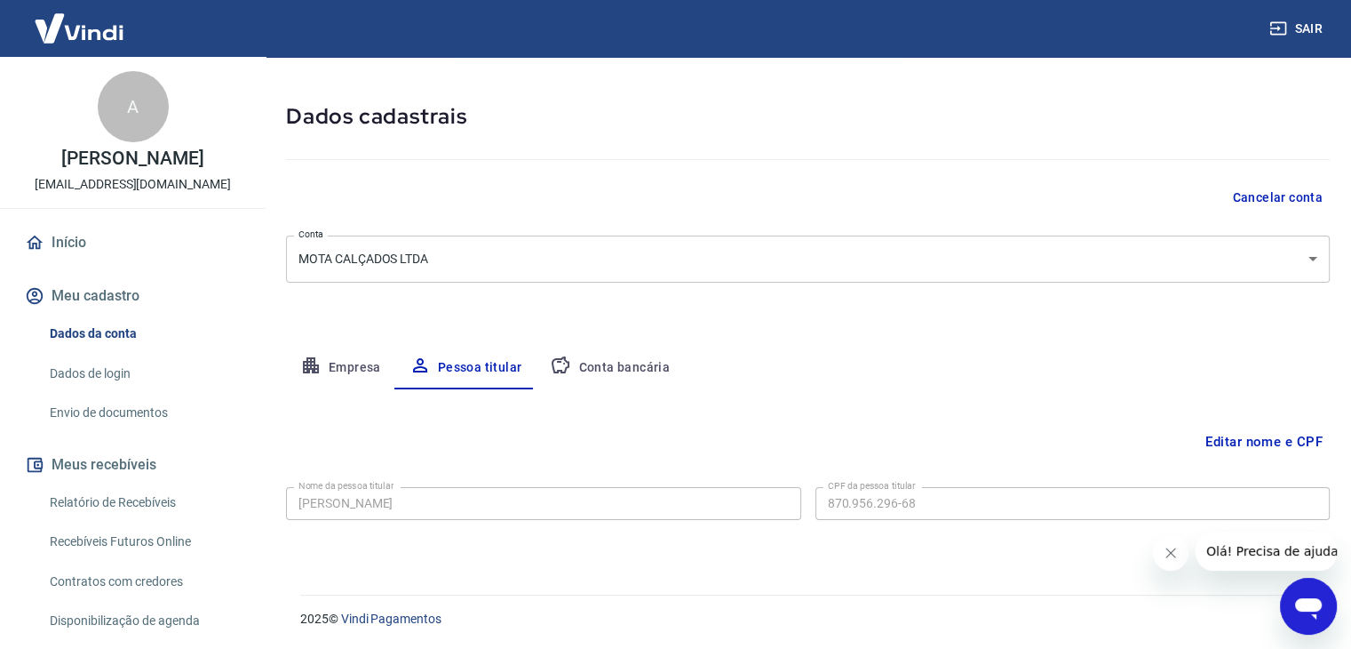
click at [1181, 554] on button "Fechar mensagem da empresa" at bounding box center [1171, 553] width 36 height 36
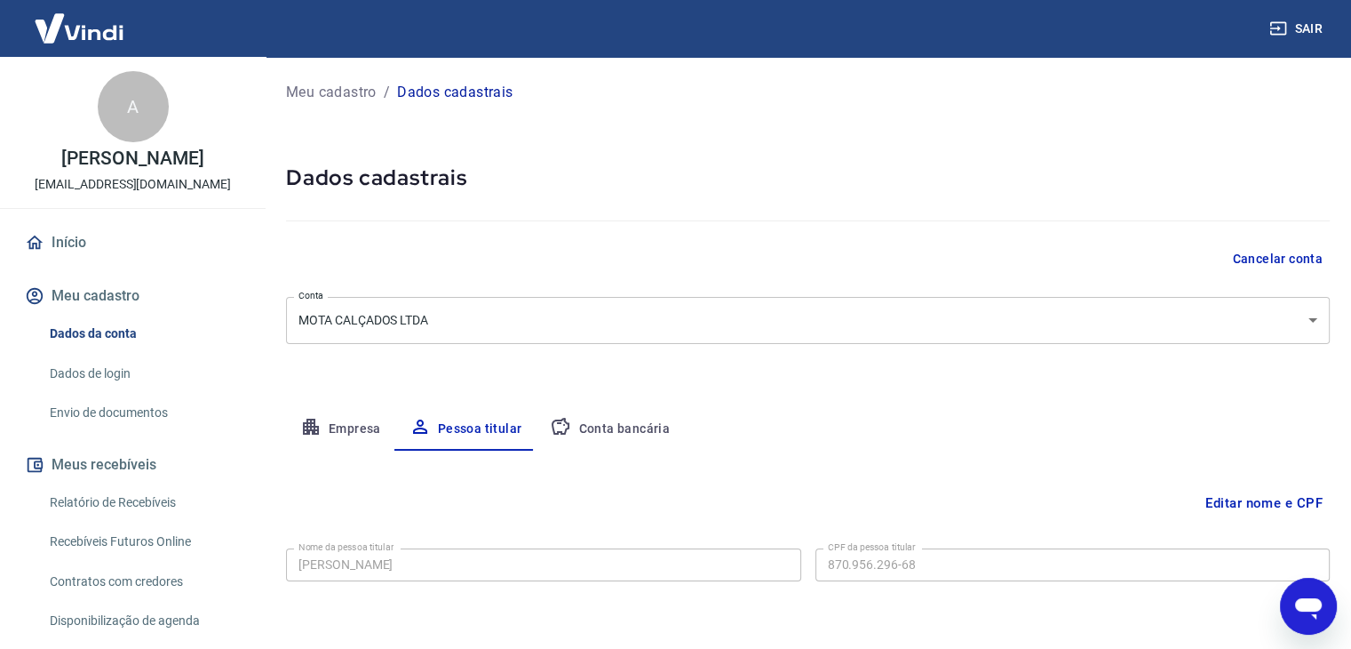
click at [135, 134] on div "A" at bounding box center [133, 106] width 71 height 71
click at [82, 245] on link "Início" at bounding box center [132, 242] width 223 height 39
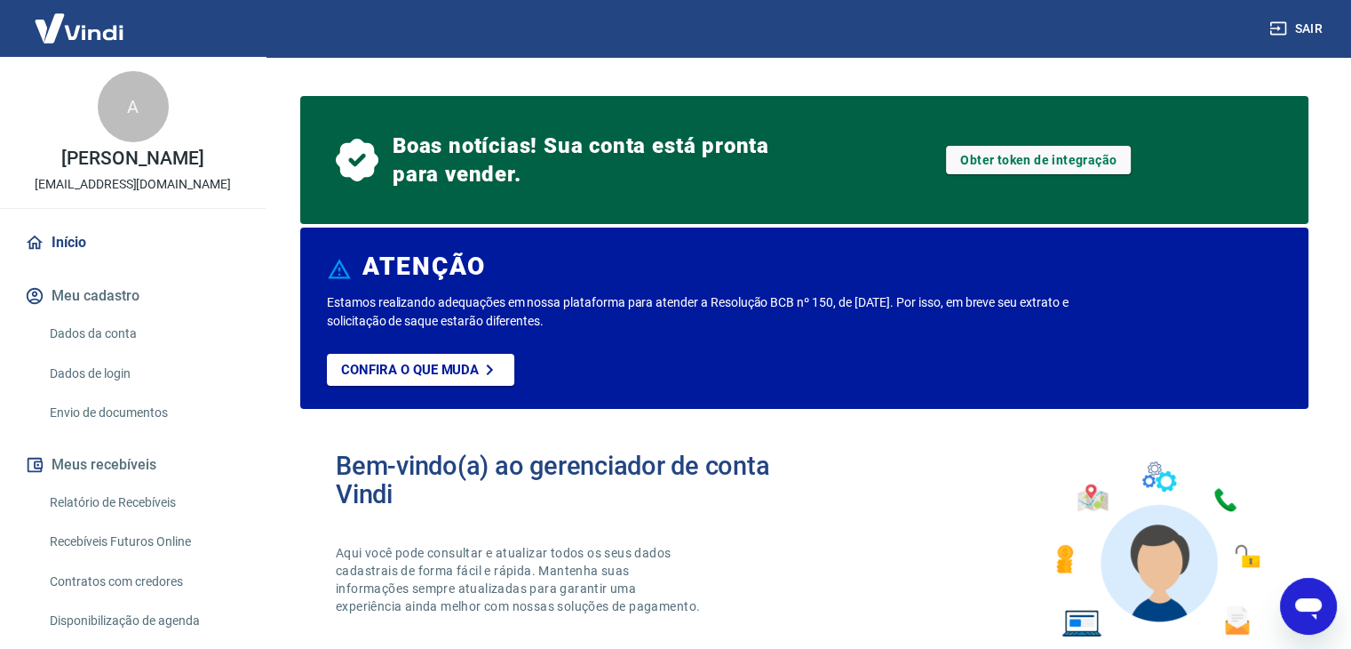
drag, startPoint x: 434, startPoint y: 358, endPoint x: 274, endPoint y: 342, distance: 160.7
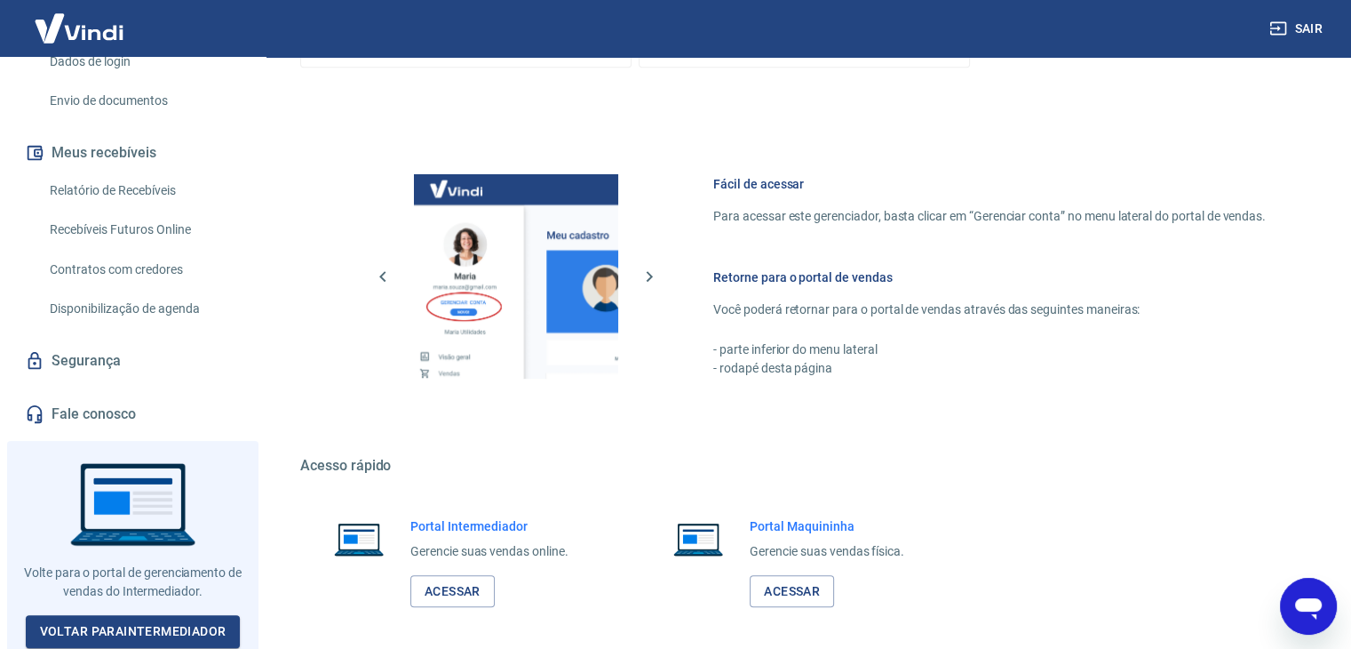
scroll to position [1070, 0]
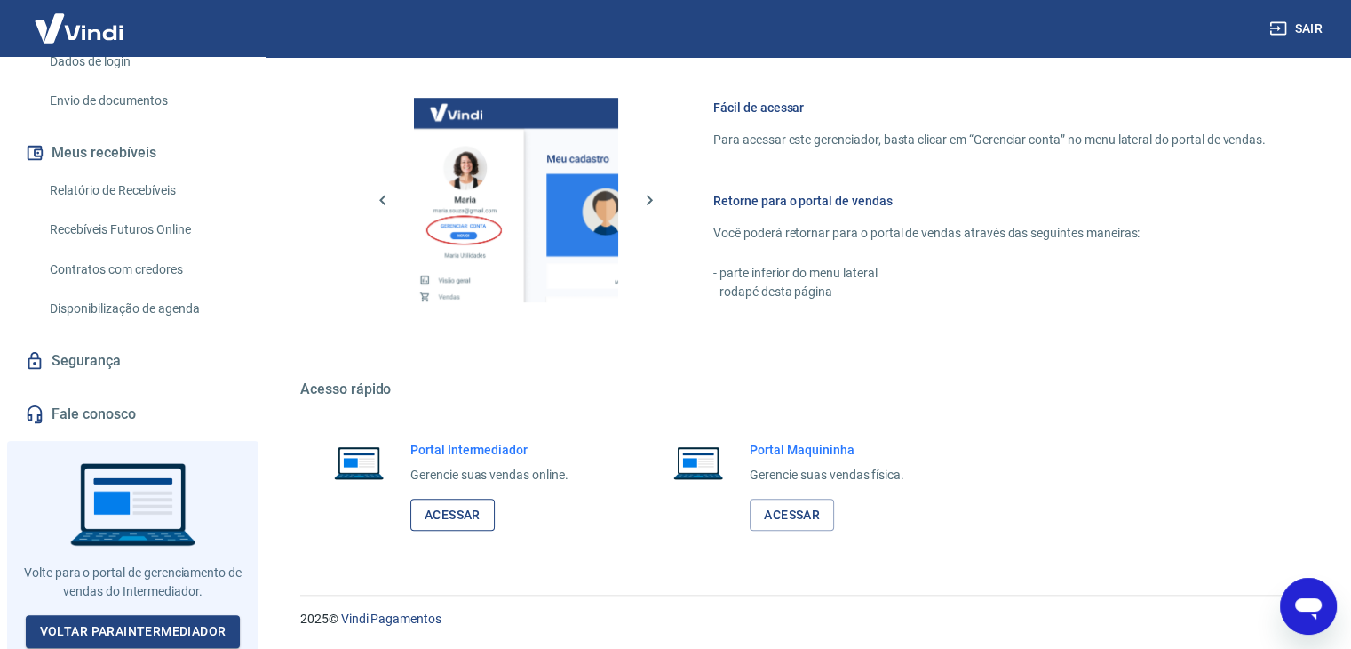
click at [446, 520] on link "Acessar" at bounding box center [452, 514] width 84 height 33
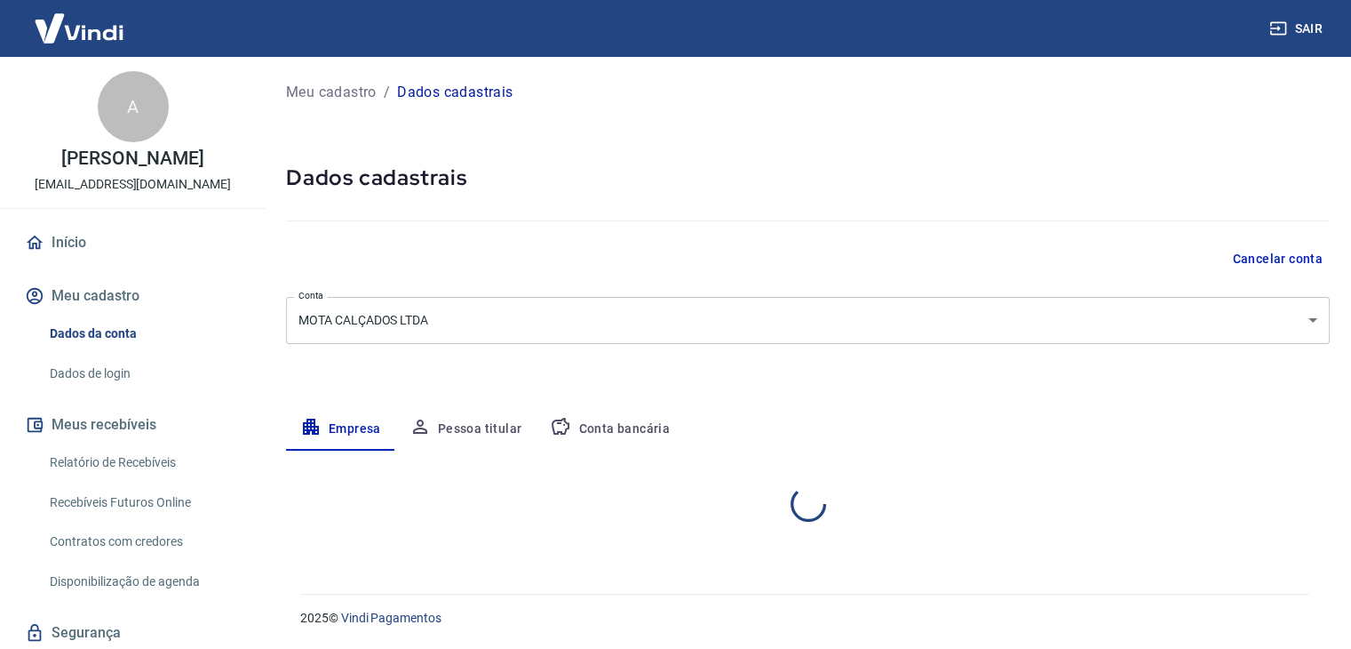
select select "MG"
select select "business"
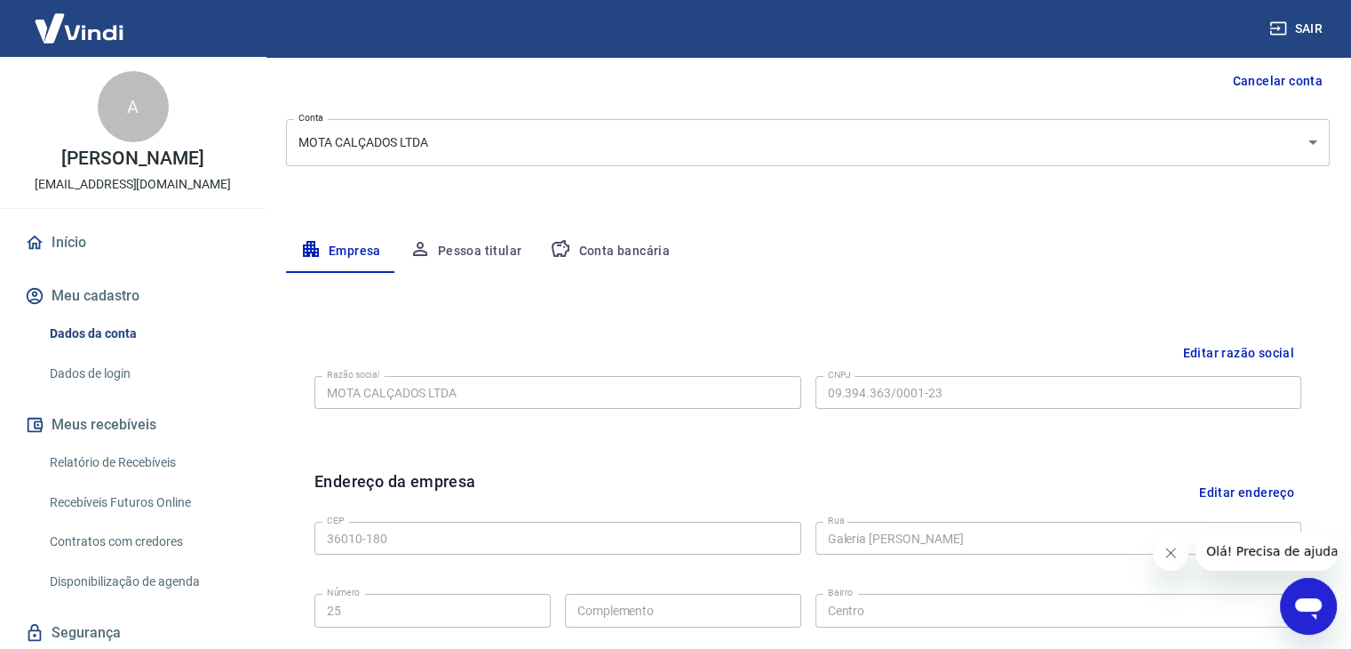
scroll to position [178, 0]
click at [480, 290] on div "Editar razão social Razão social MOTA CALÇADOS LTDA Razão social CNPJ 09.394.36…" at bounding box center [808, 639] width 1044 height 733
click at [485, 267] on button "Pessoa titular" at bounding box center [465, 251] width 141 height 43
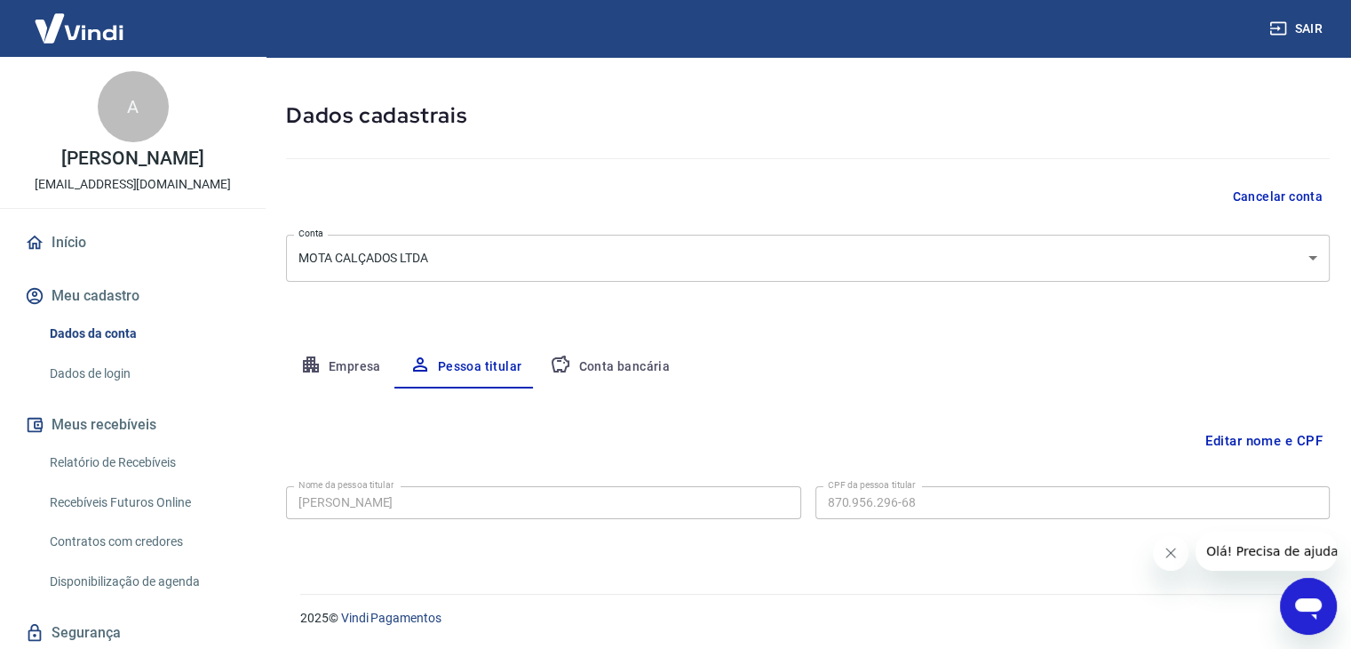
scroll to position [0, 0]
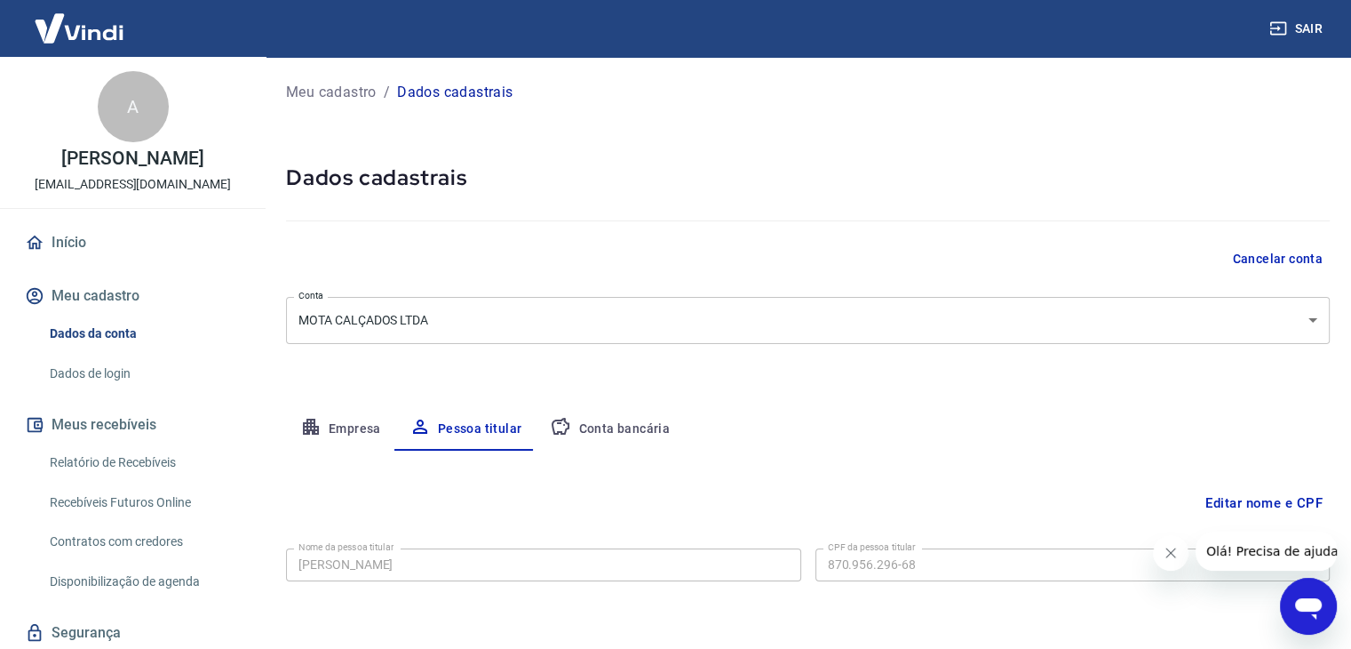
click at [582, 397] on div "Meu cadastro / Dados cadastrais Dados cadastrais Cancelar conta Conta MOTA CALÇ…" at bounding box center [808, 346] width 1087 height 578
click at [586, 418] on button "Conta bancária" at bounding box center [610, 429] width 148 height 43
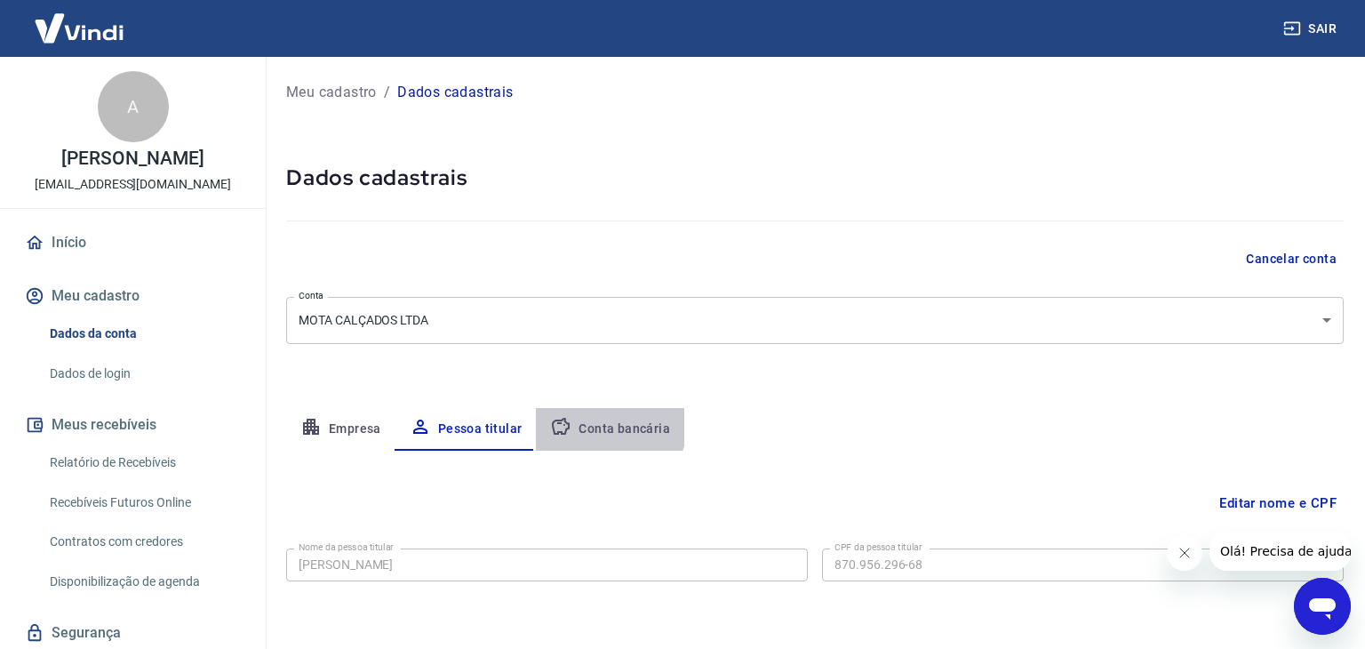
select select "1"
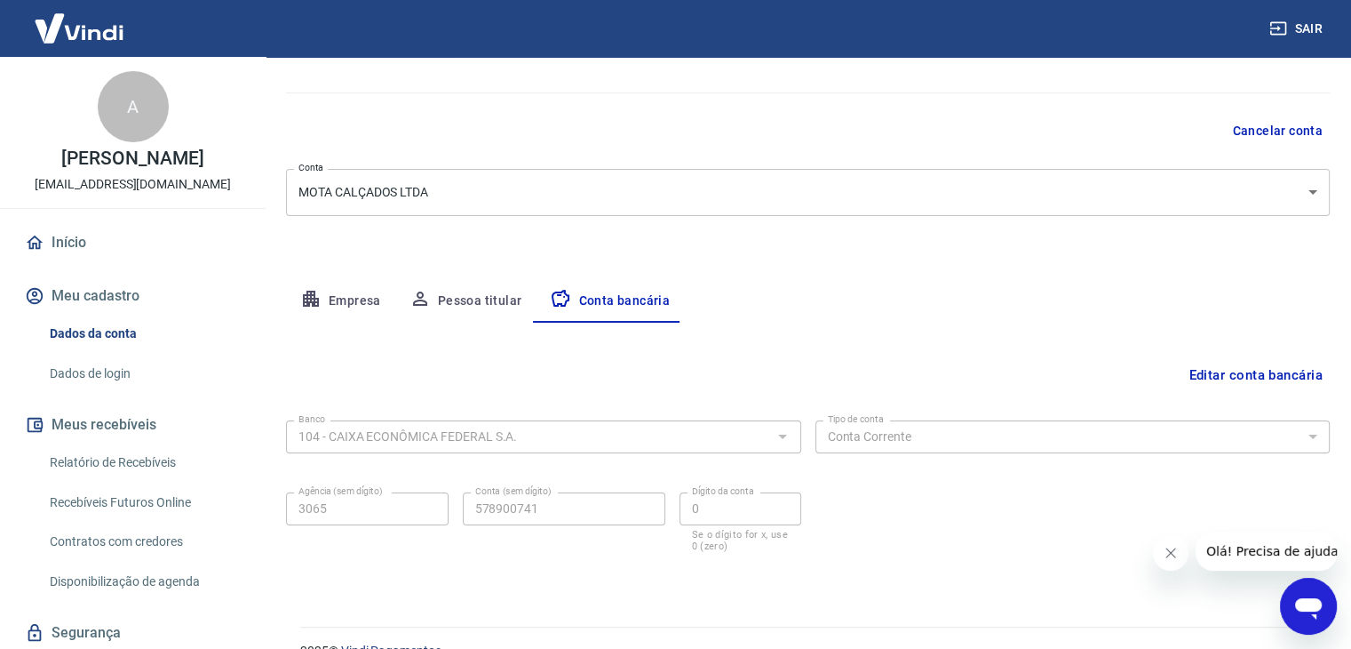
scroll to position [160, 0]
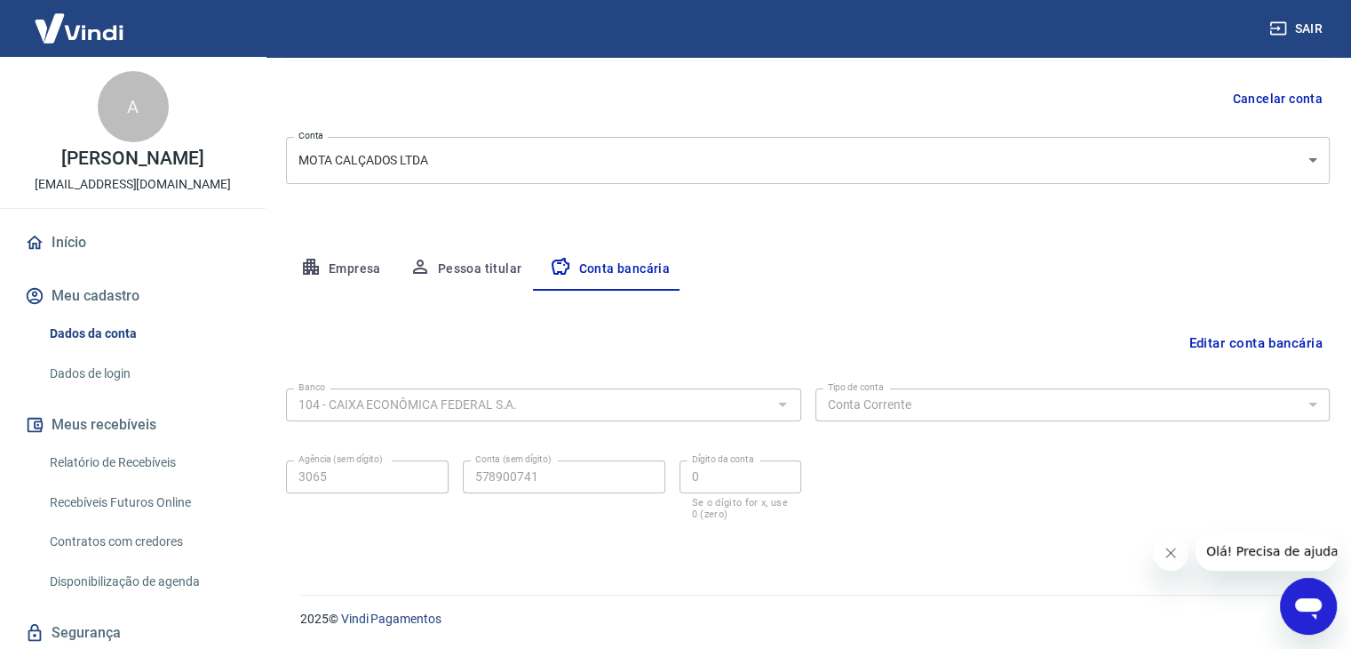
click at [152, 152] on p "[PERSON_NAME]" at bounding box center [132, 158] width 142 height 19
click at [135, 132] on div "A" at bounding box center [133, 106] width 71 height 71
